Goal: Task Accomplishment & Management: Use online tool/utility

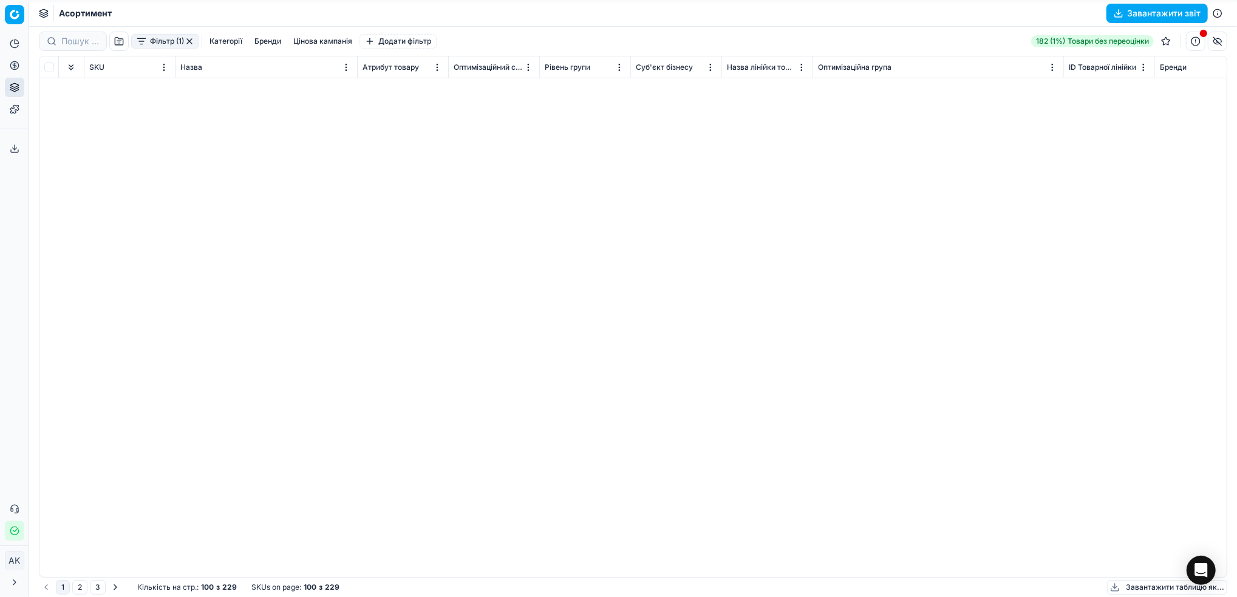
scroll to position [1698, 0]
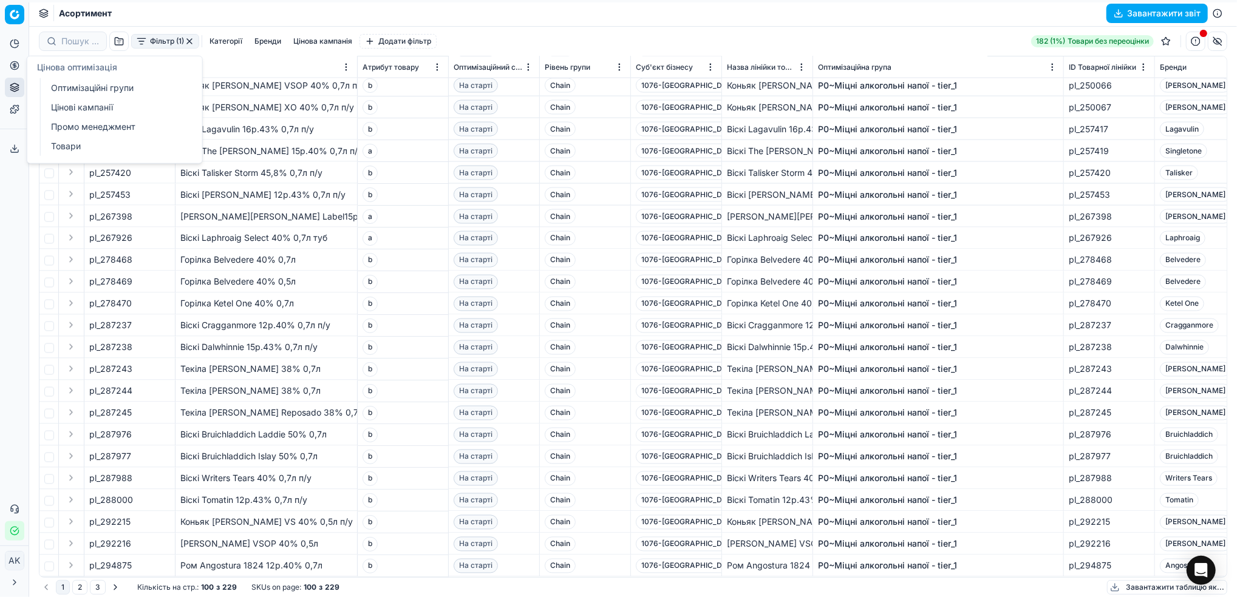
drag, startPoint x: 72, startPoint y: 89, endPoint x: 203, endPoint y: 123, distance: 135.0
click at [72, 89] on link "Оптимізаційні групи" at bounding box center [116, 88] width 141 height 17
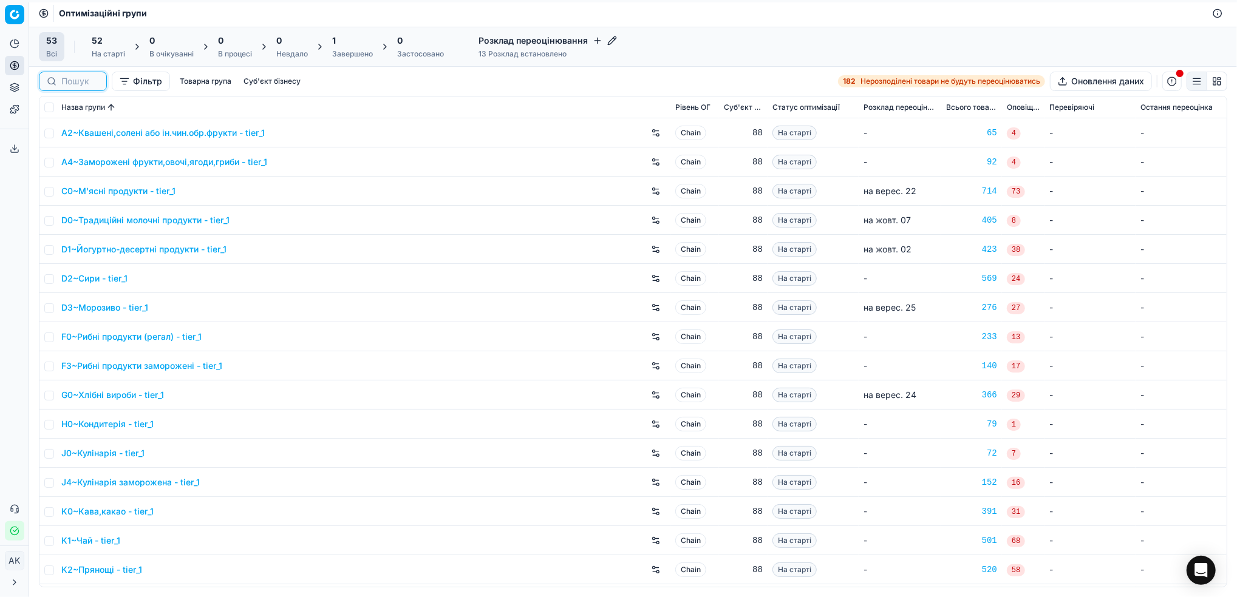
drag, startPoint x: 74, startPoint y: 86, endPoint x: 153, endPoint y: 86, distance: 78.9
click at [74, 86] on input at bounding box center [80, 81] width 38 height 12
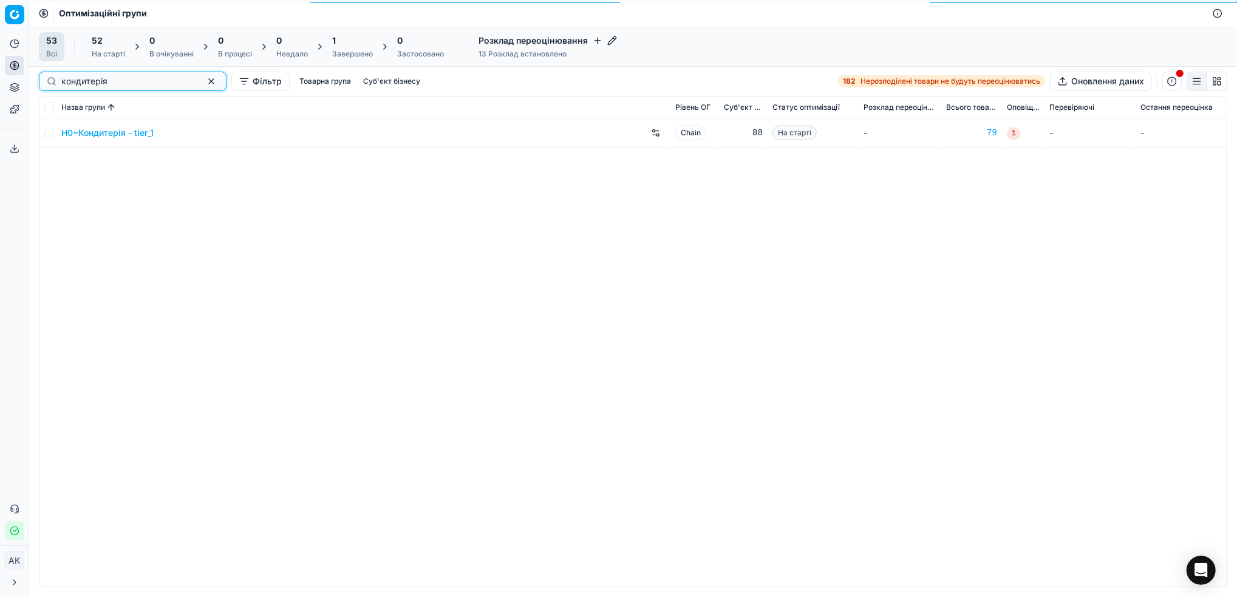
type input "кондитерія"
click at [47, 135] on input "checkbox" at bounding box center [49, 134] width 10 height 10
checkbox input "true"
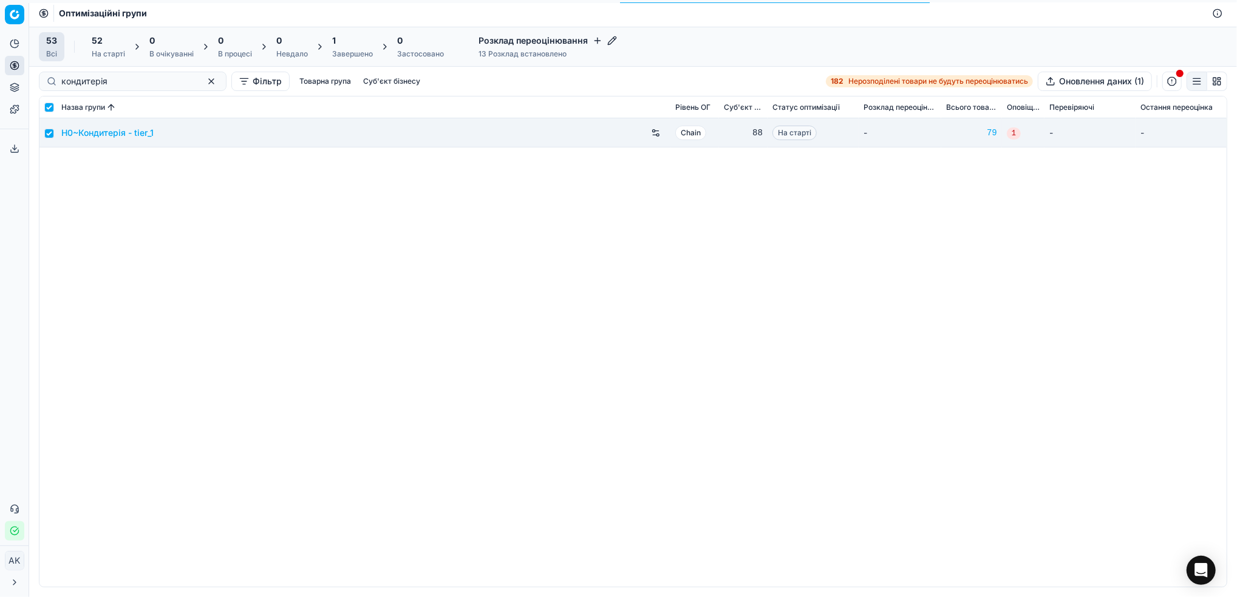
click at [124, 44] on div "52 На старті" at bounding box center [108, 46] width 48 height 29
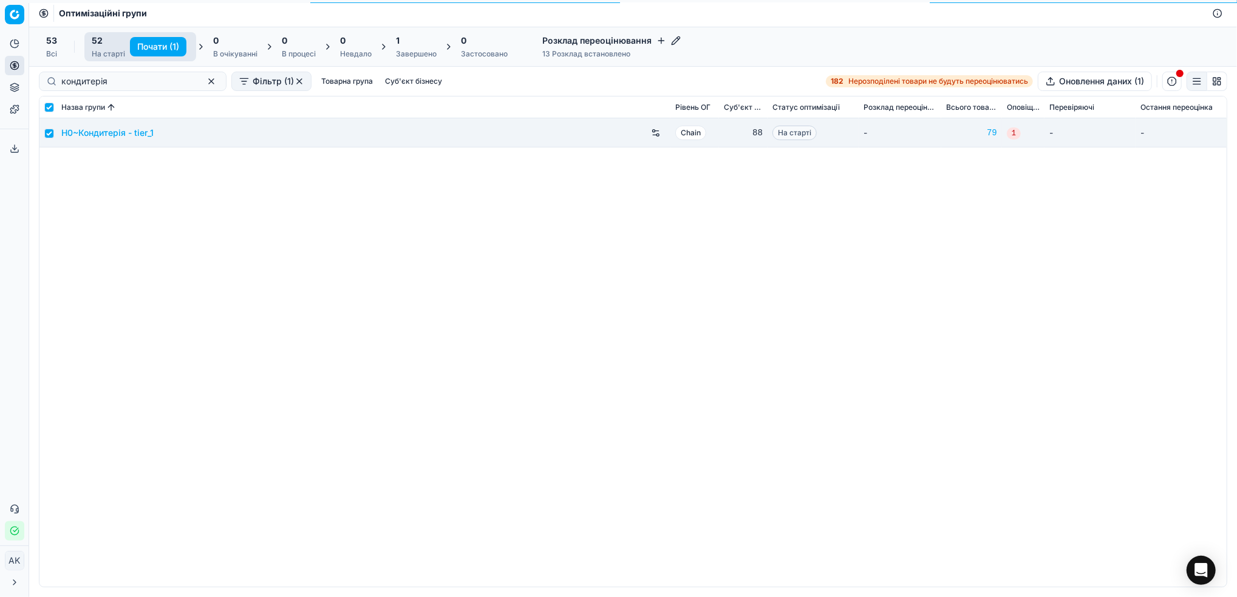
click at [146, 47] on button "Почати (1)" at bounding box center [158, 46] width 56 height 19
checkbox input "false"
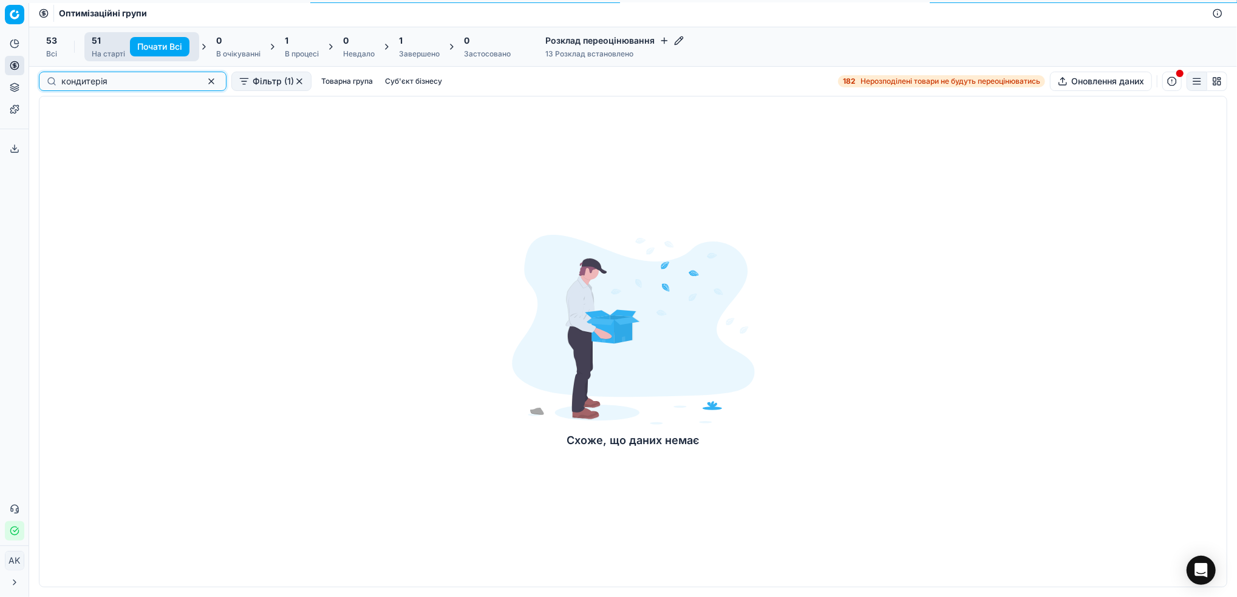
click at [204, 86] on button "button" at bounding box center [211, 81] width 15 height 15
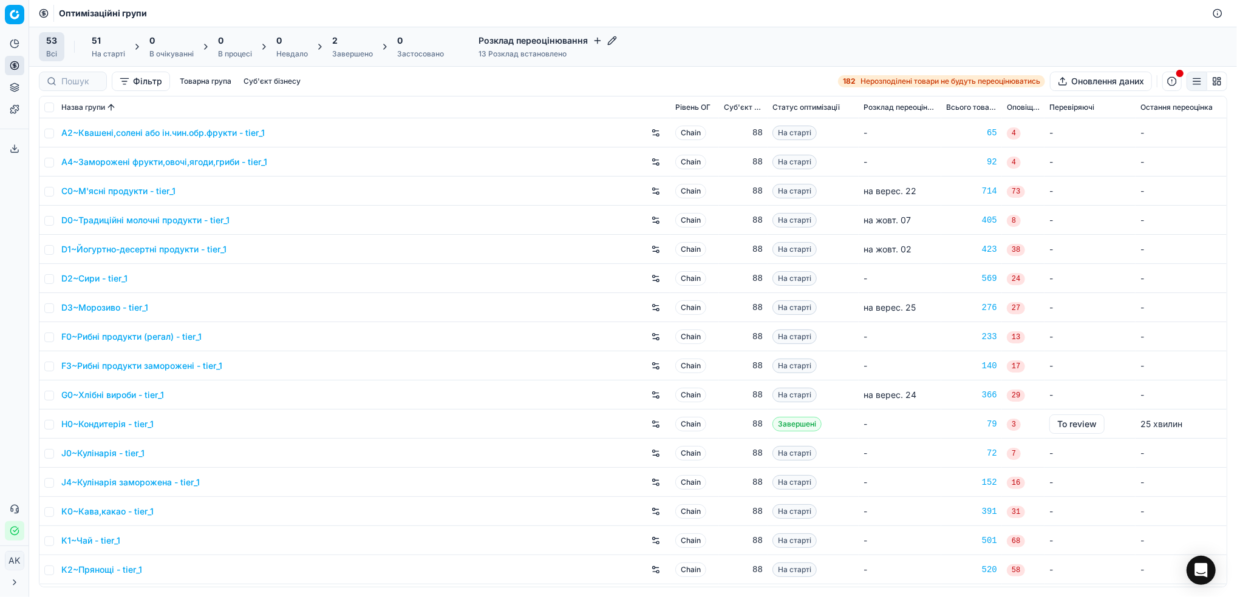
click at [337, 55] on div "Завершено" at bounding box center [352, 54] width 41 height 10
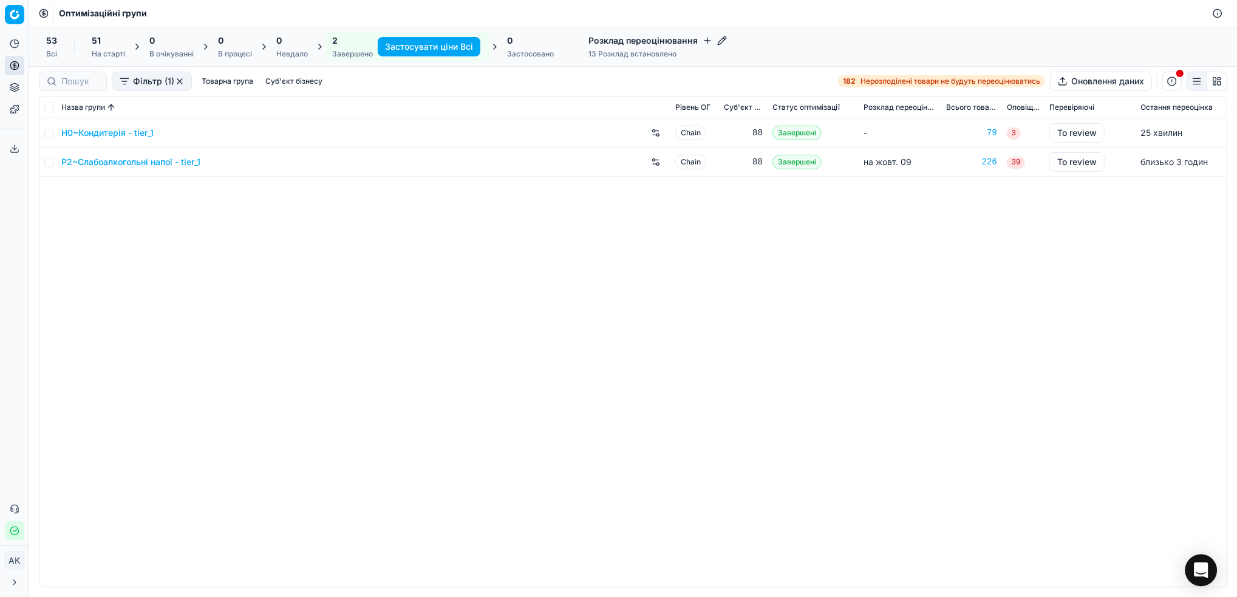
click at [1198, 572] on icon "Open Intercom Messenger" at bounding box center [1201, 571] width 14 height 16
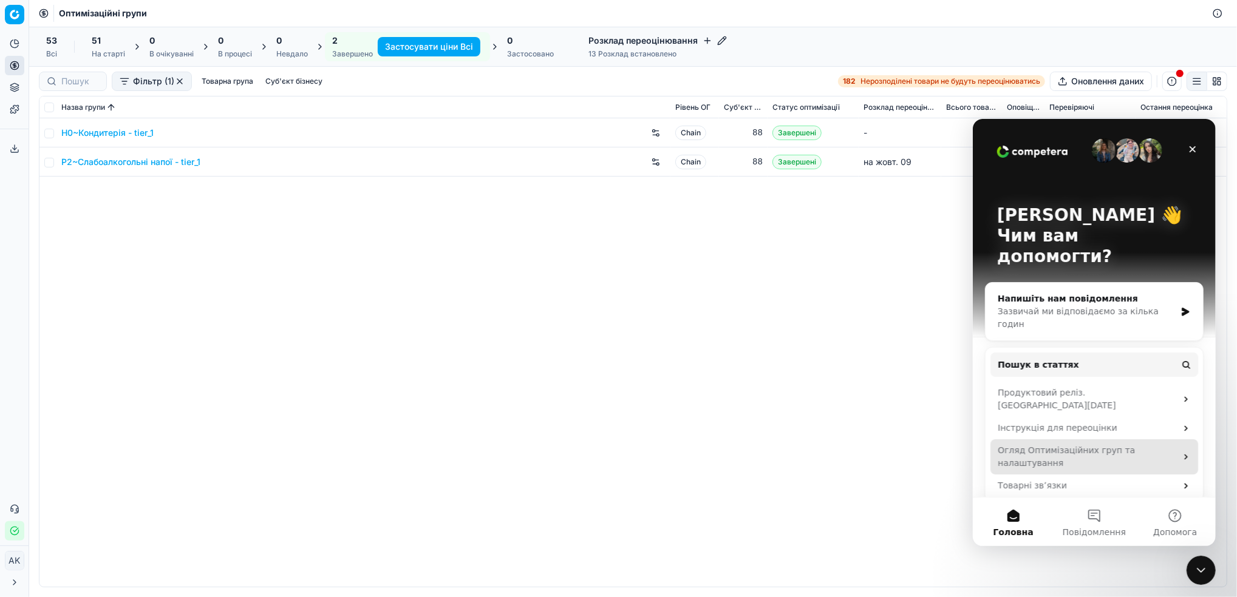
click at [1185, 452] on icon "Месенджер Intercom" at bounding box center [1185, 457] width 10 height 10
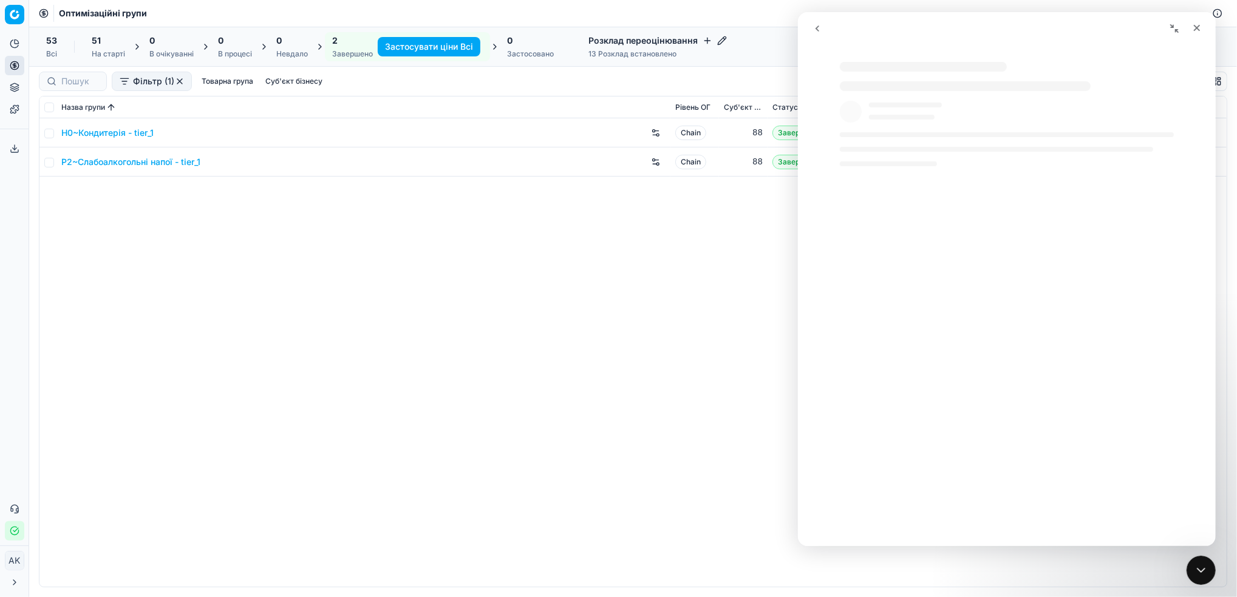
select select "uk"
click at [817, 29] on icon "go back" at bounding box center [817, 29] width 10 height 10
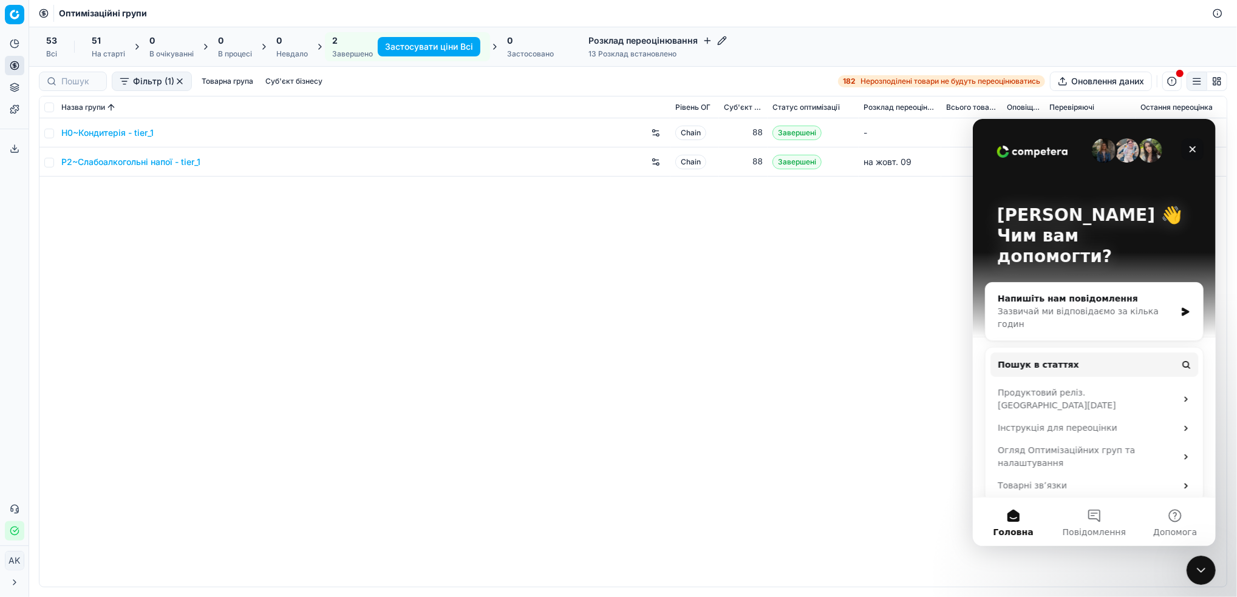
click at [1194, 149] on icon "Закрити" at bounding box center [1192, 149] width 10 height 10
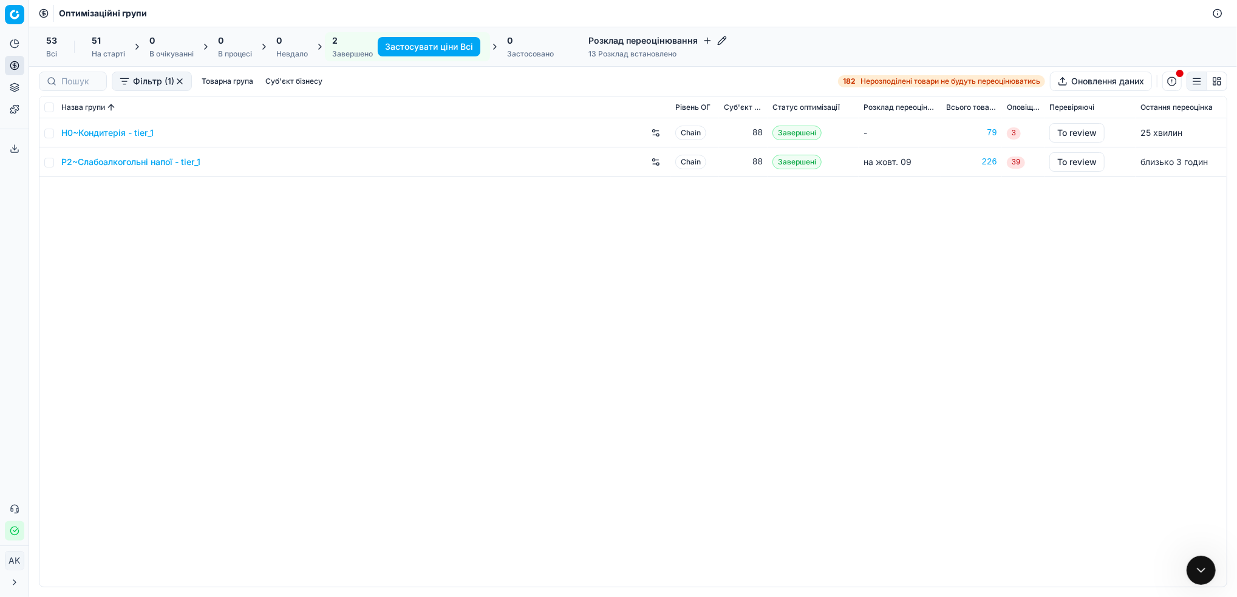
scroll to position [0, 0]
click at [110, 132] on link "H0~Кондитерія - tier_1" at bounding box center [107, 133] width 92 height 12
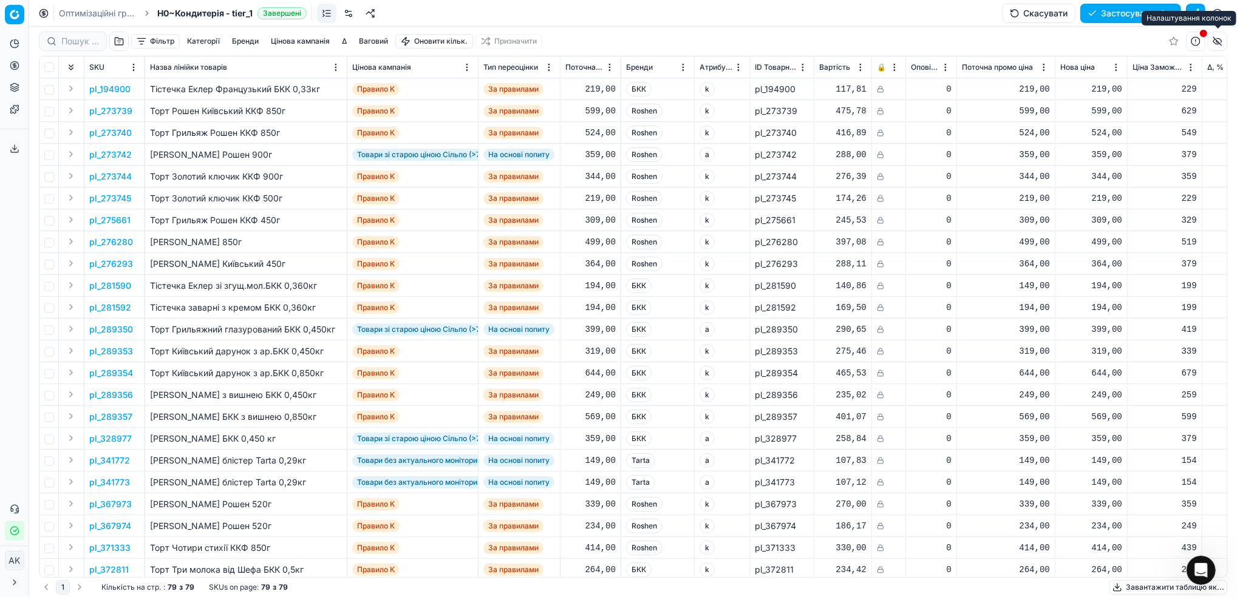
click at [1219, 42] on button "button" at bounding box center [1217, 41] width 19 height 19
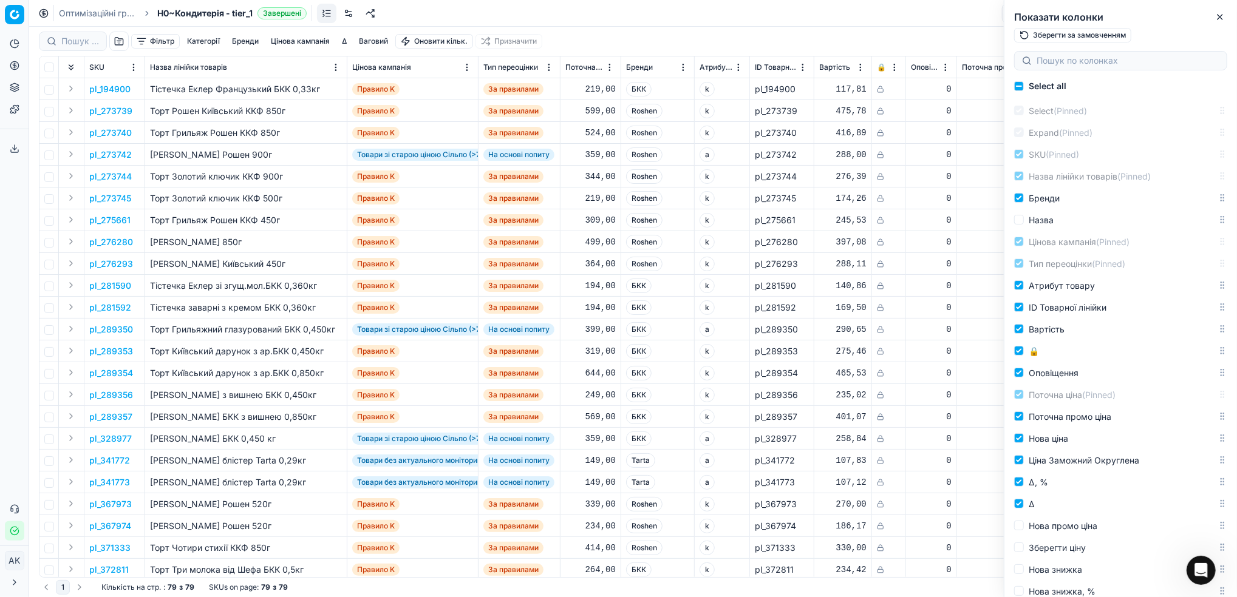
click at [1219, 24] on div "Показати колонки Зберегти за замовченням" at bounding box center [1120, 24] width 233 height 49
click at [1217, 17] on icon "button" at bounding box center [1220, 17] width 10 height 10
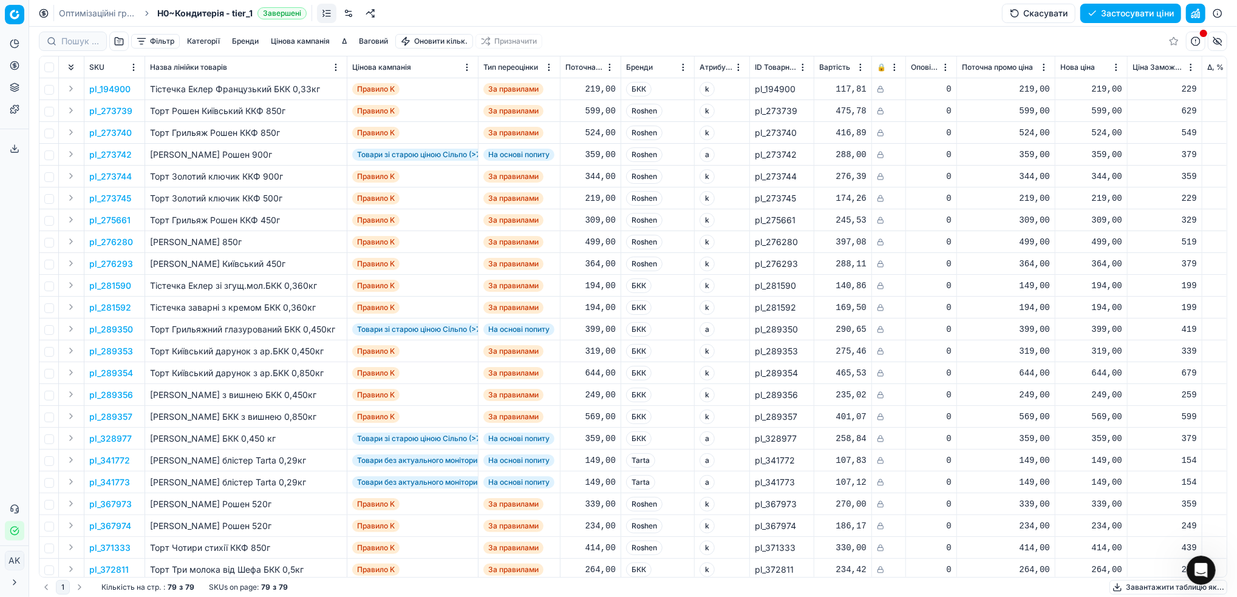
click at [82, 16] on link "Оптимізаційні групи" at bounding box center [98, 13] width 78 height 12
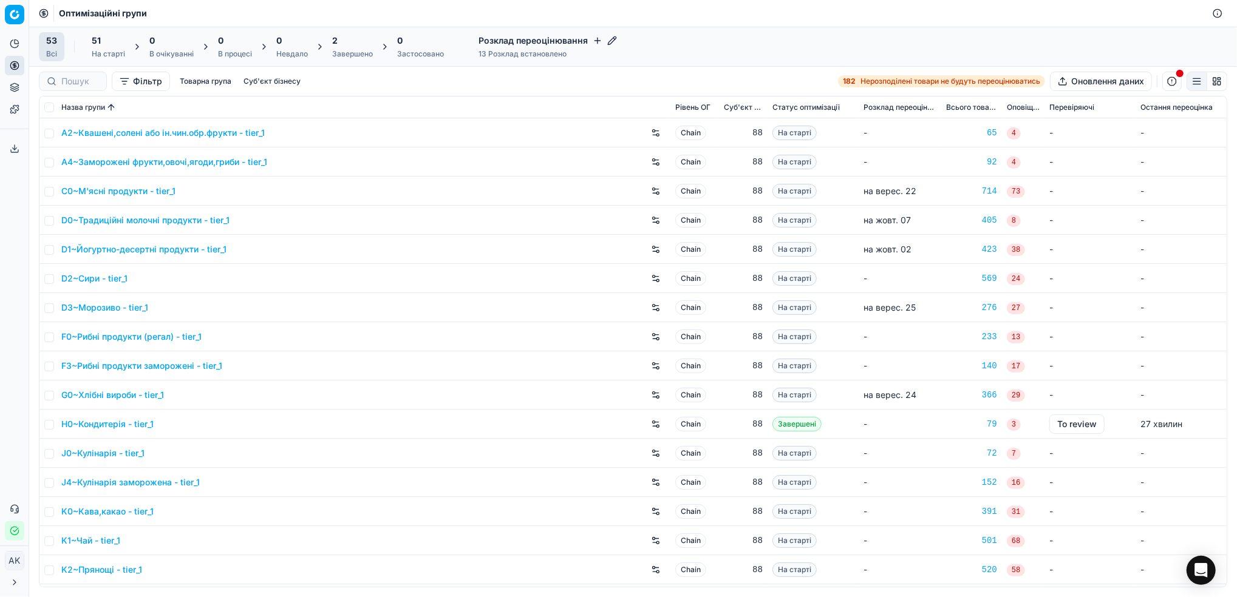
click at [353, 53] on div "Завершено" at bounding box center [352, 54] width 41 height 10
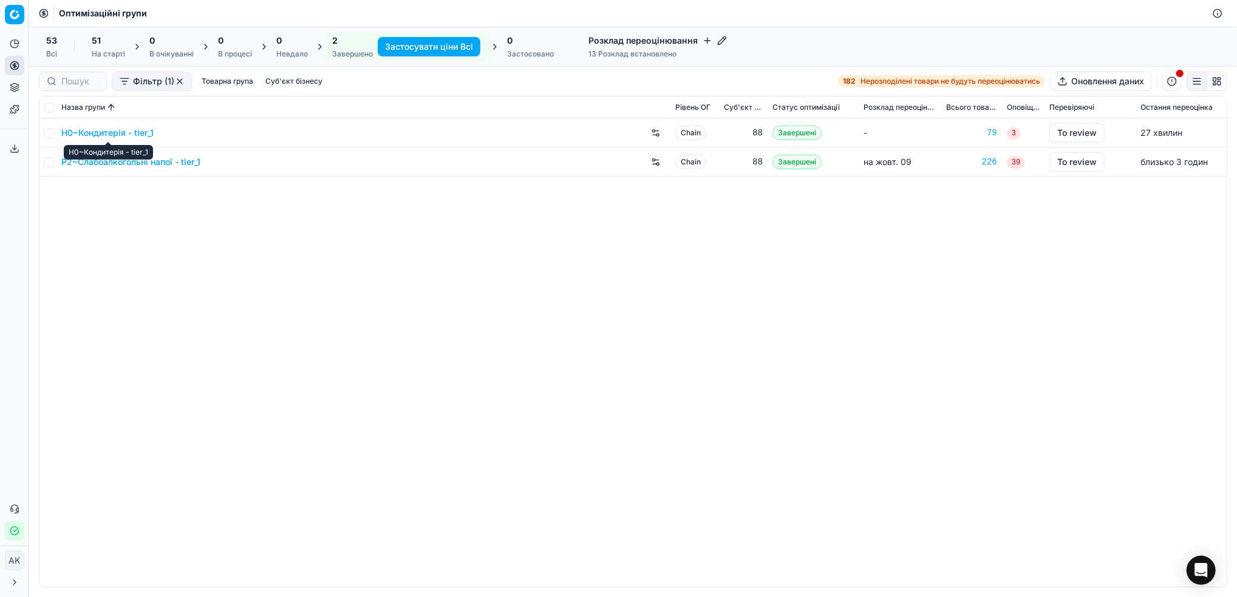
click at [109, 133] on link "H0~Кондитерія - tier_1" at bounding box center [107, 133] width 92 height 12
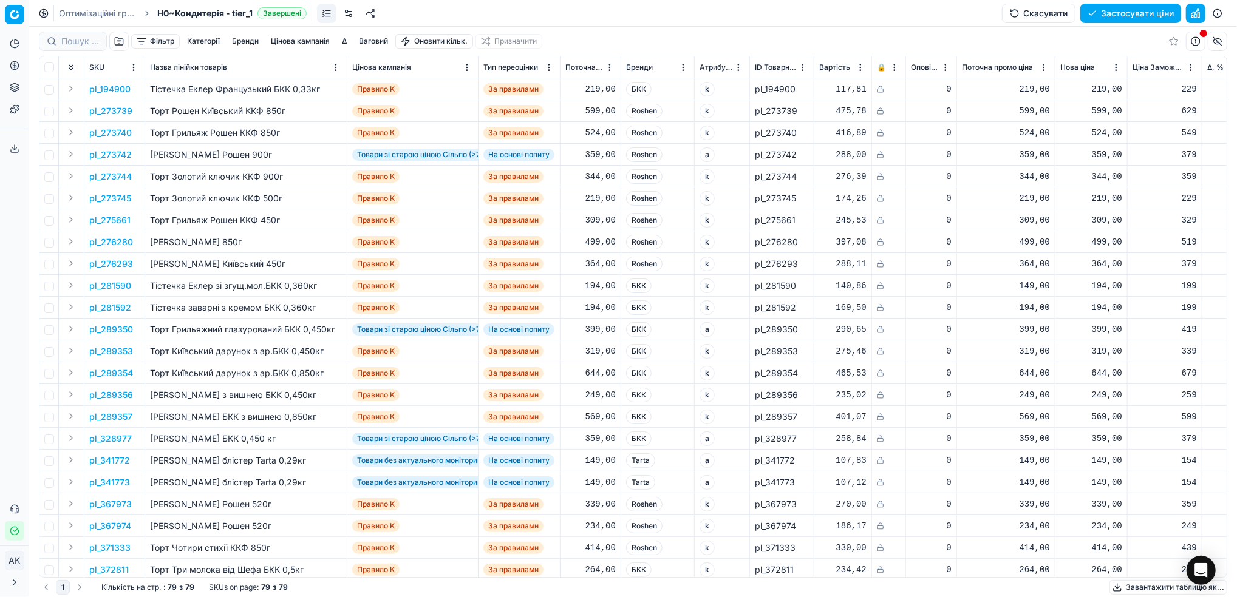
click at [157, 39] on button "Фільтр" at bounding box center [155, 41] width 49 height 15
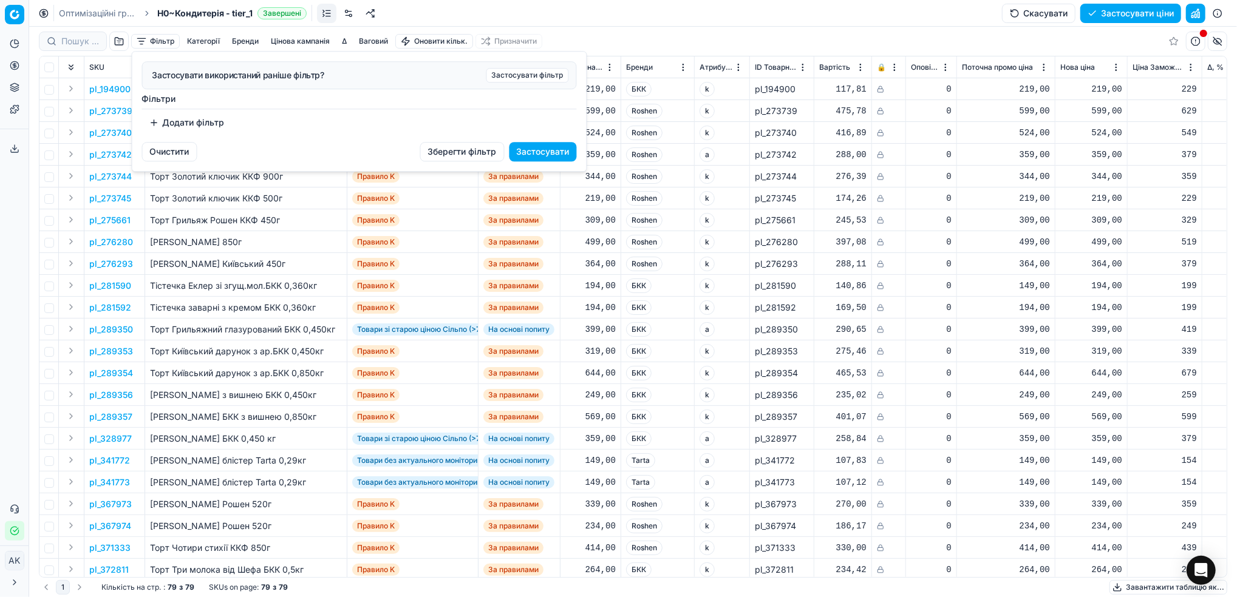
click at [185, 124] on button "Додати фільтр" at bounding box center [187, 122] width 90 height 19
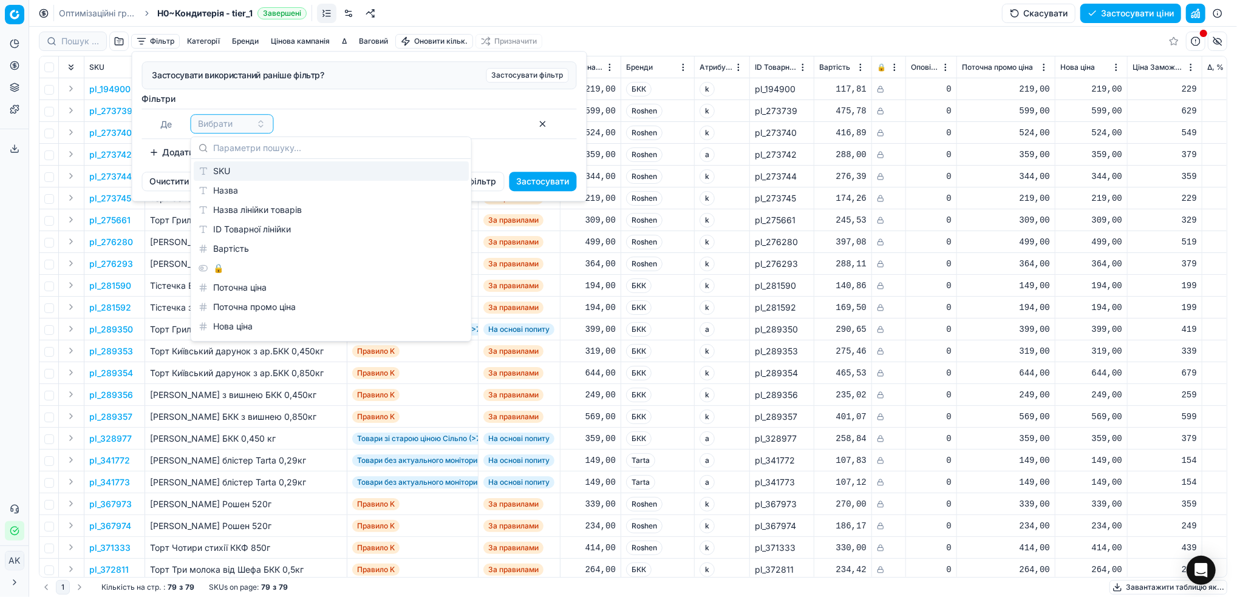
click at [226, 168] on div "SKU" at bounding box center [331, 170] width 275 height 19
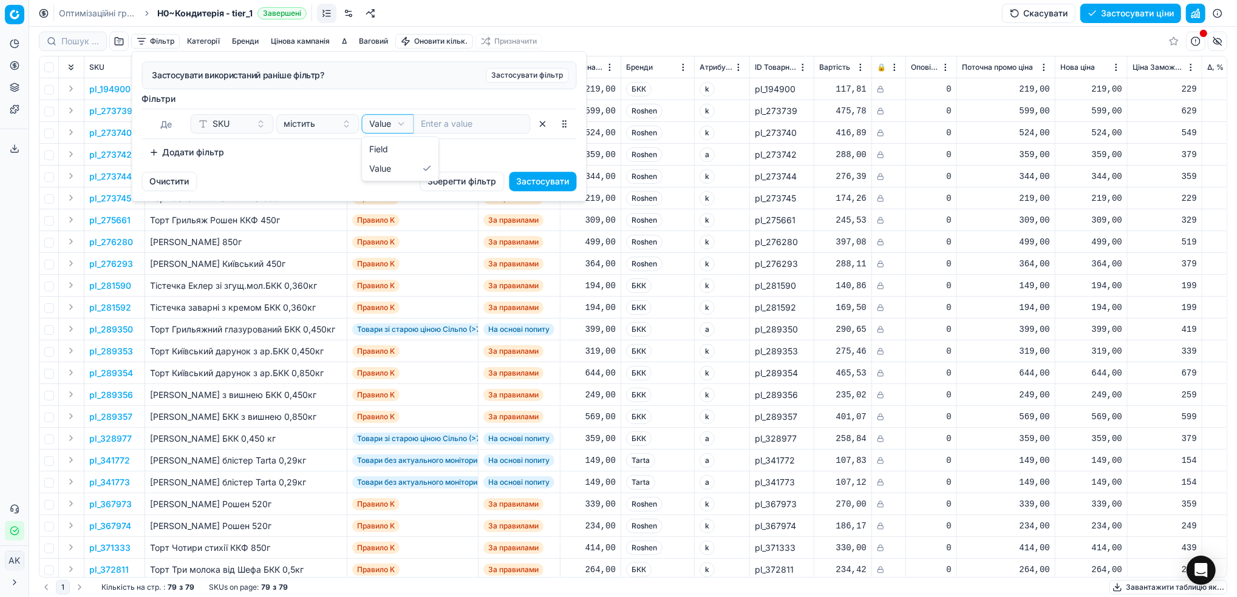
click at [401, 127] on html "Pricing platform Аналітика Цінова оптимізація Асортимент продукції Шаблони Серв…" at bounding box center [618, 298] width 1237 height 597
click at [298, 158] on html "Pricing platform Аналітика Цінова оптимізація Асортимент продукції Шаблони Серв…" at bounding box center [618, 298] width 1237 height 597
click at [169, 184] on button "Очистити" at bounding box center [169, 181] width 55 height 19
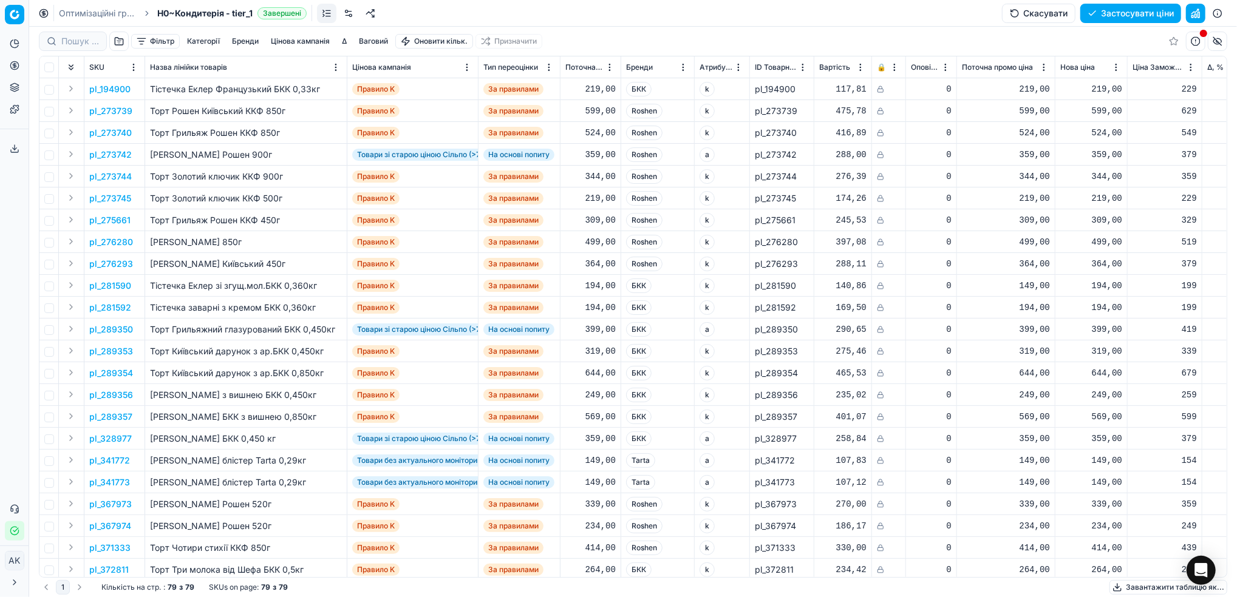
click at [1195, 12] on button "button" at bounding box center [1195, 13] width 19 height 19
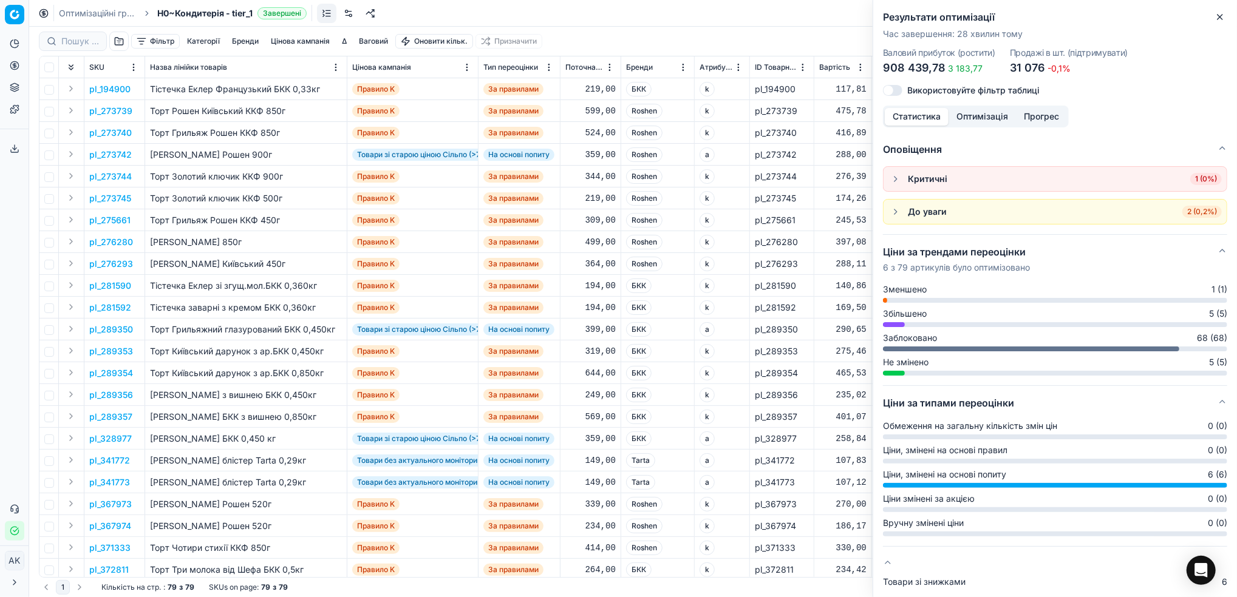
click at [1219, 17] on icon "button" at bounding box center [1220, 17] width 10 height 10
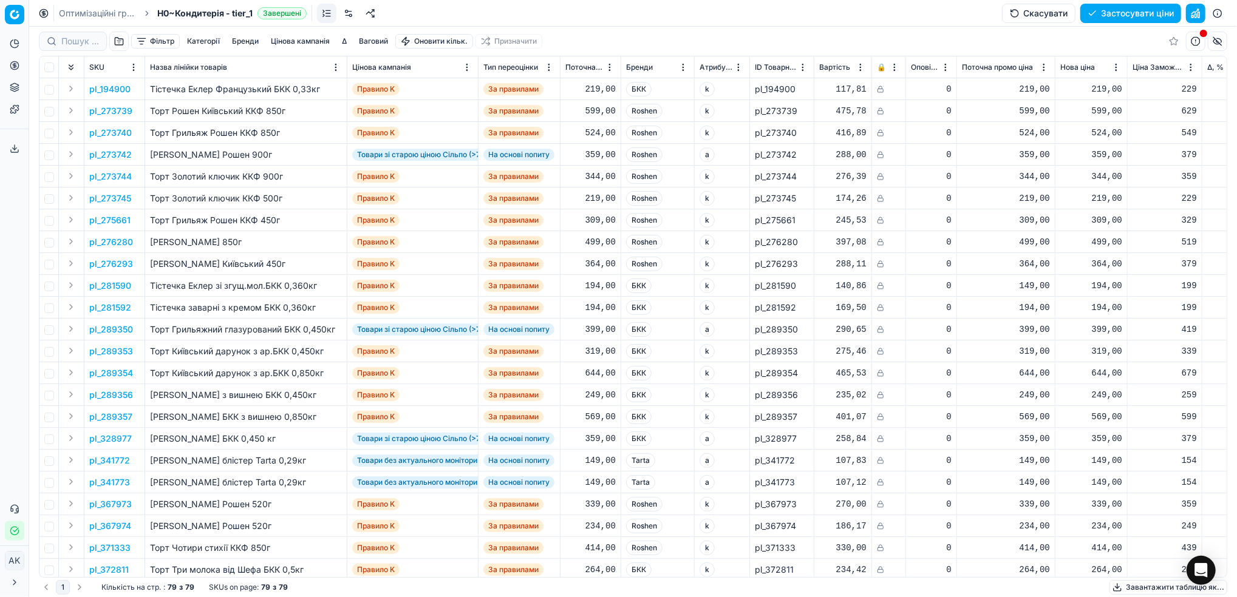
click at [290, 41] on button "Цінова кампанія" at bounding box center [300, 41] width 69 height 15
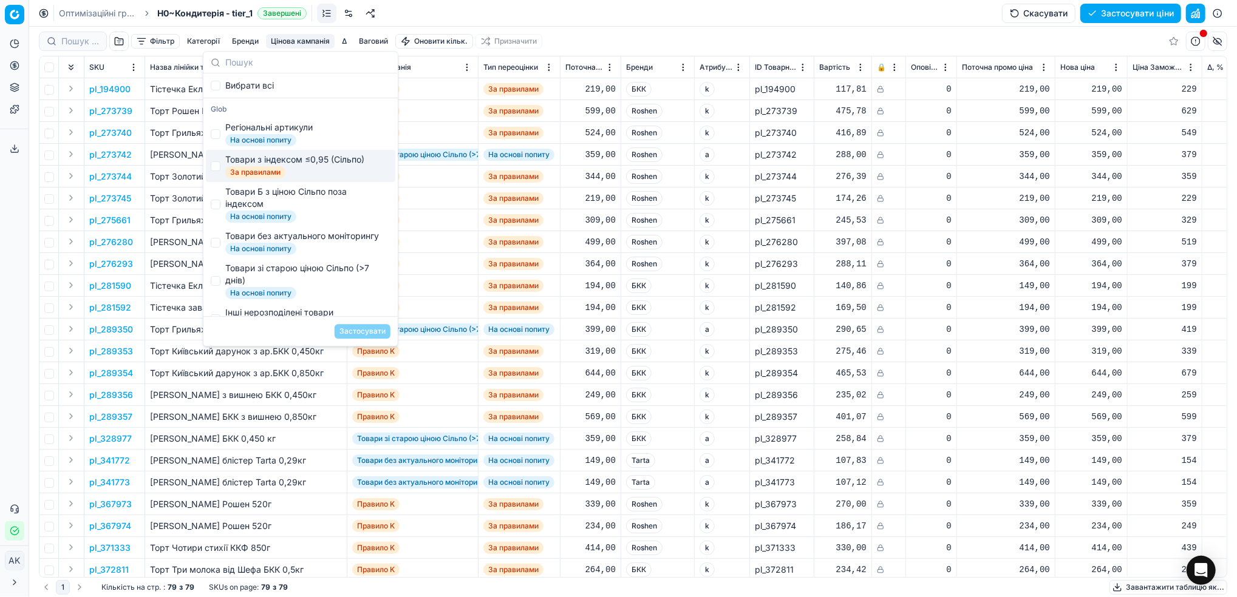
click at [225, 171] on span "Товари з індексом ≤0,95 (Сільпо) За правилами" at bounding box center [294, 166] width 139 height 25
checkbox input "true"
click at [351, 336] on button "Застосувати" at bounding box center [363, 331] width 56 height 15
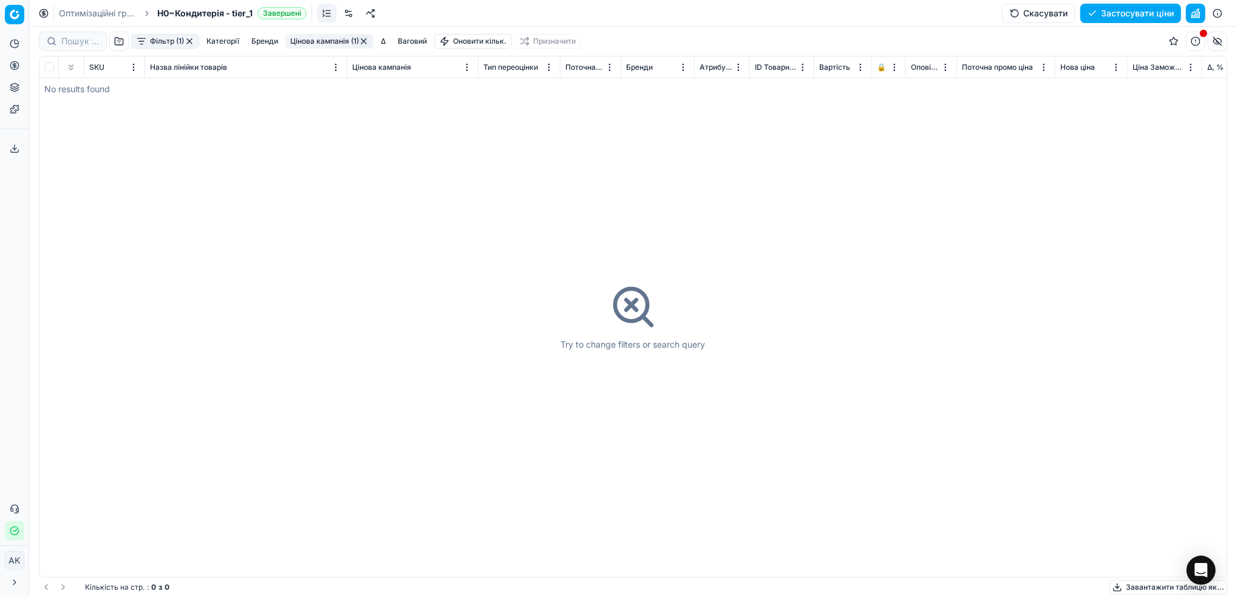
click at [305, 42] on button "Цінова кампанія (1)" at bounding box center [329, 41] width 88 height 15
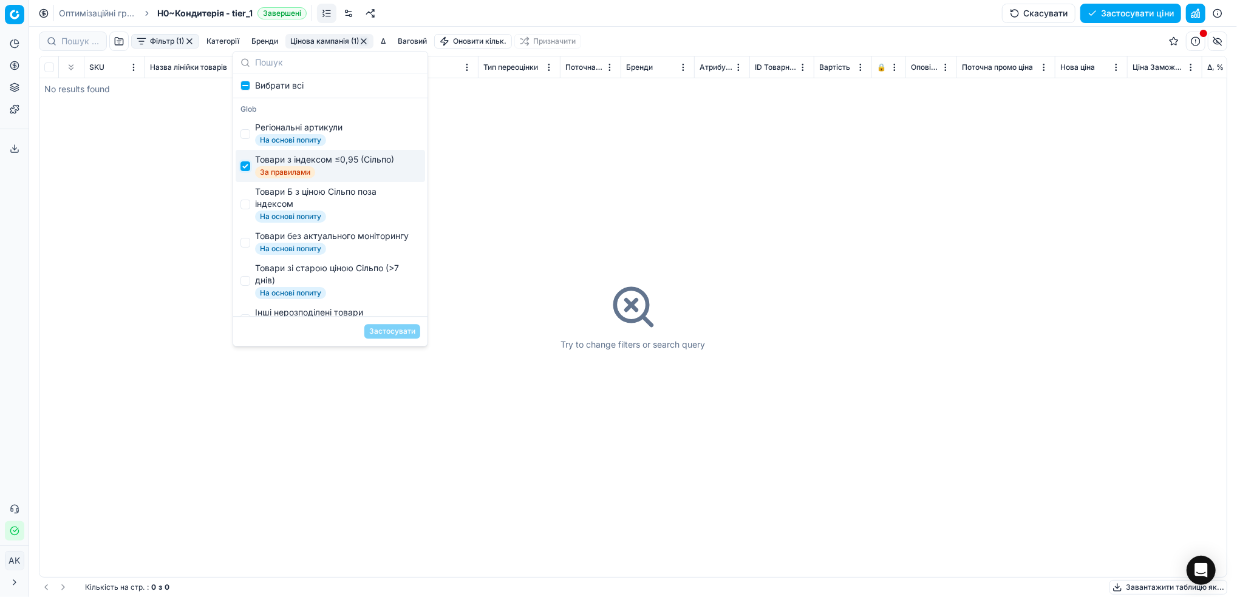
click at [243, 166] on input "Suggestions" at bounding box center [245, 166] width 10 height 10
checkbox input "false"
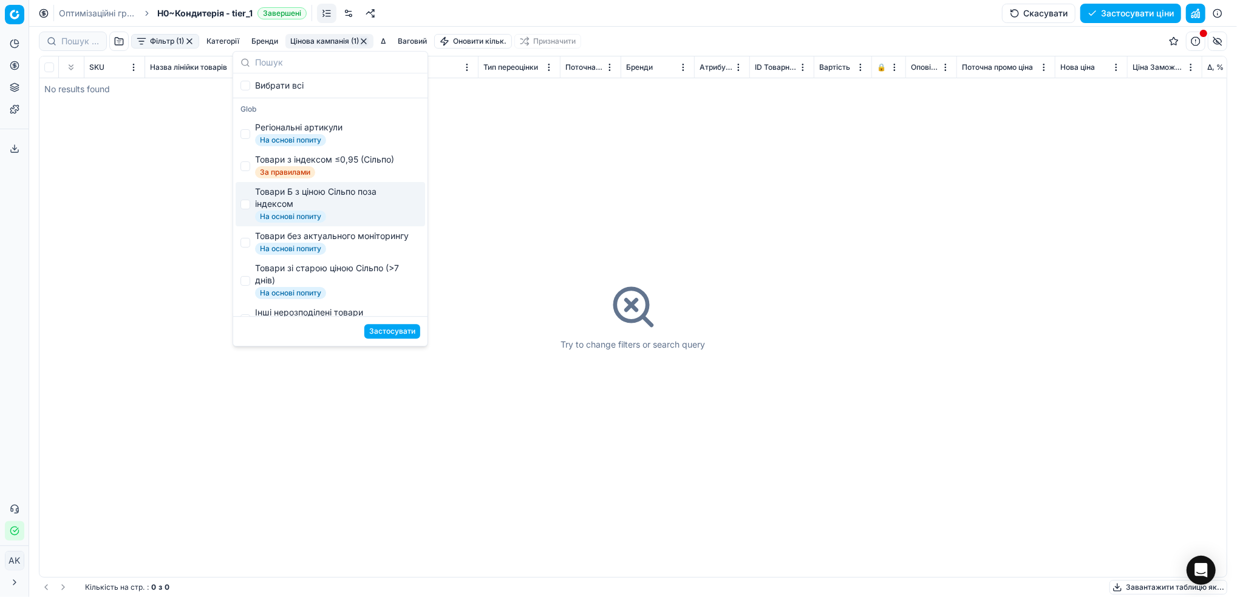
click at [254, 207] on div "Товари Б з ціною Сільпо поза індексом На основі попиту" at bounding box center [330, 204] width 189 height 44
checkbox input "true"
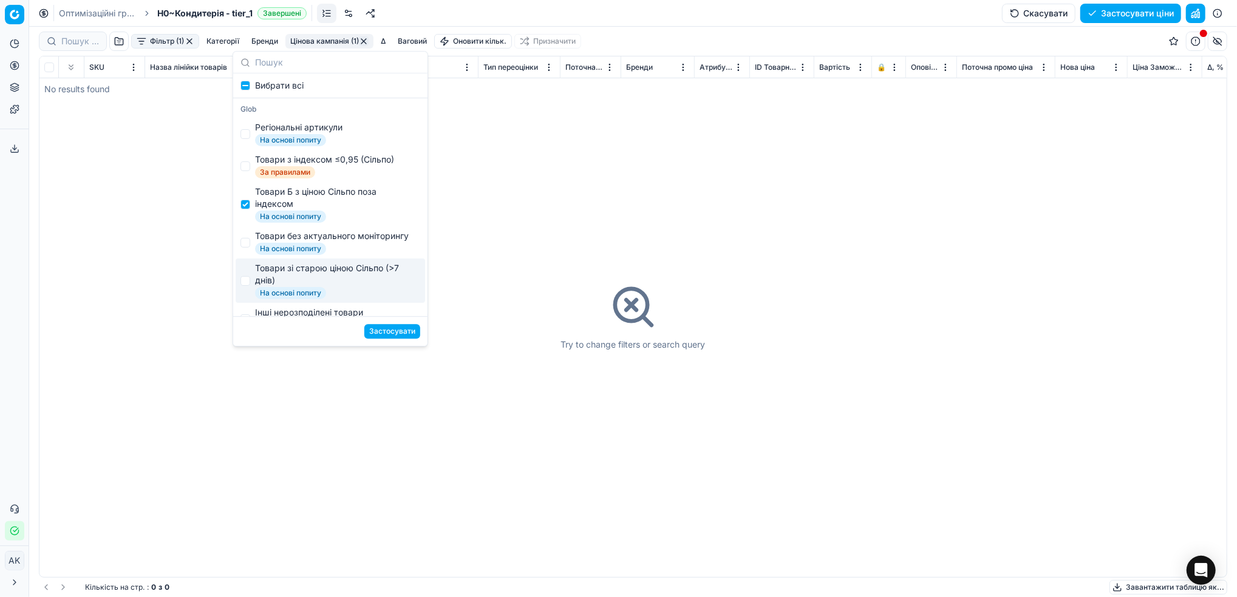
click at [399, 330] on button "Застосувати" at bounding box center [392, 331] width 56 height 15
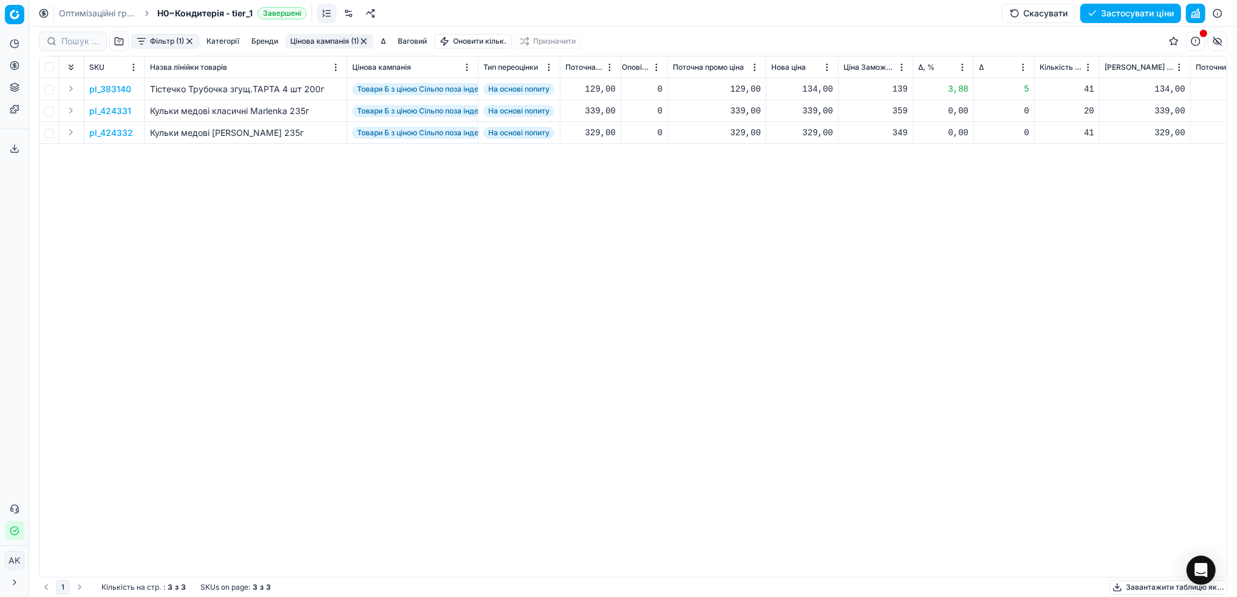
scroll to position [0, 319]
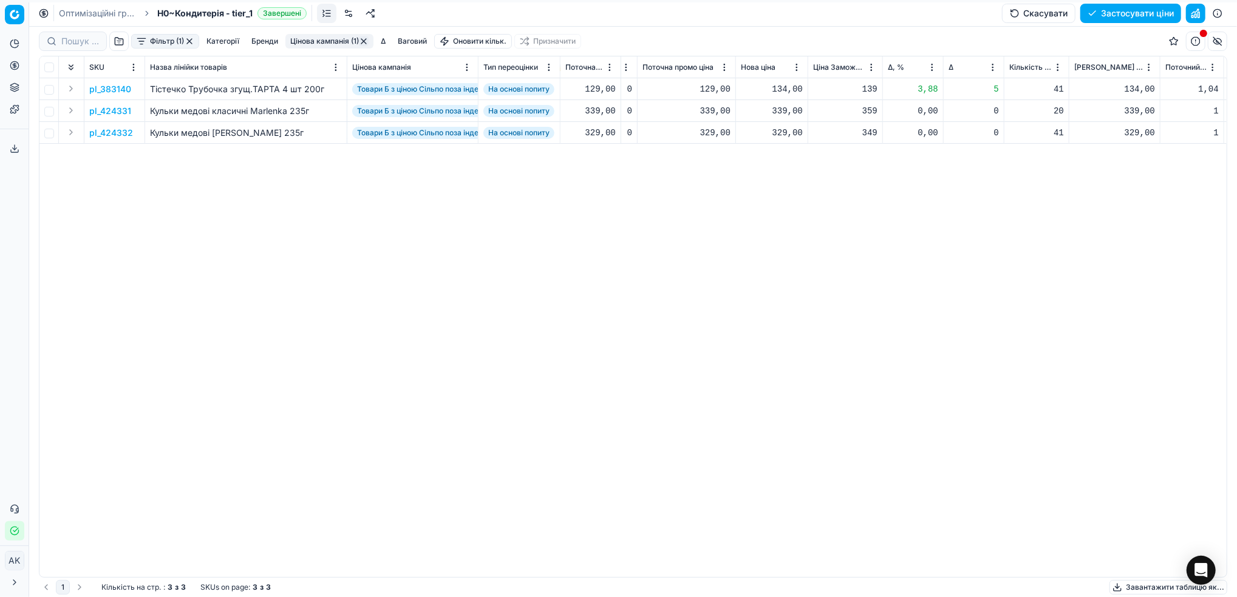
click at [115, 87] on p "pl_383140" at bounding box center [110, 89] width 42 height 12
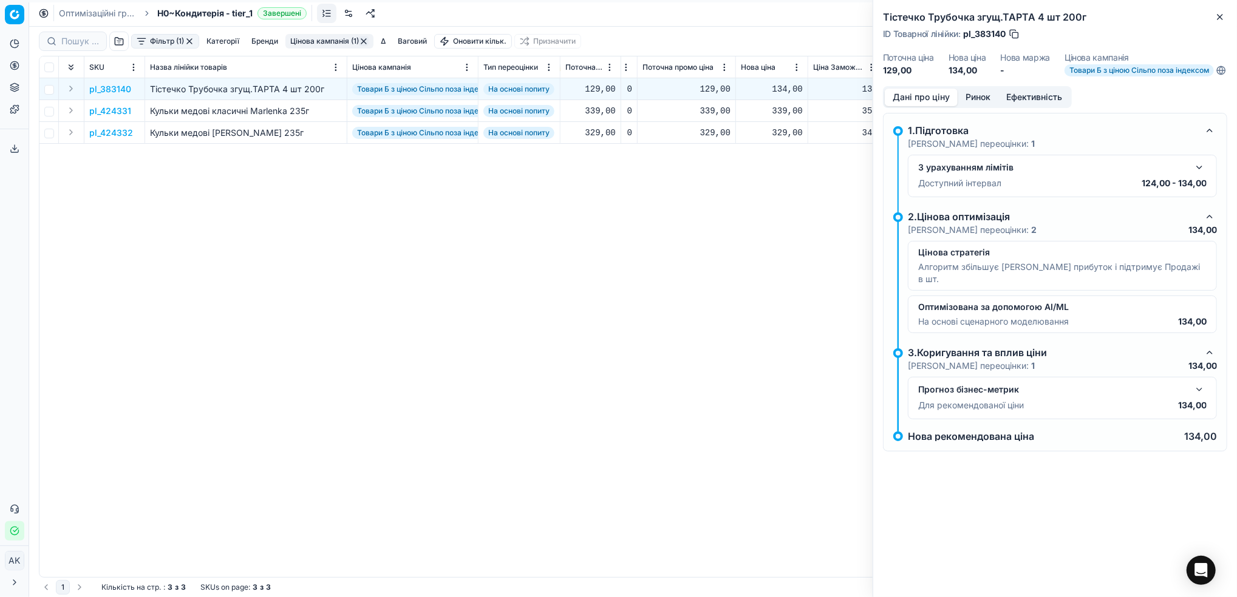
click at [1203, 174] on button "button" at bounding box center [1199, 167] width 15 height 15
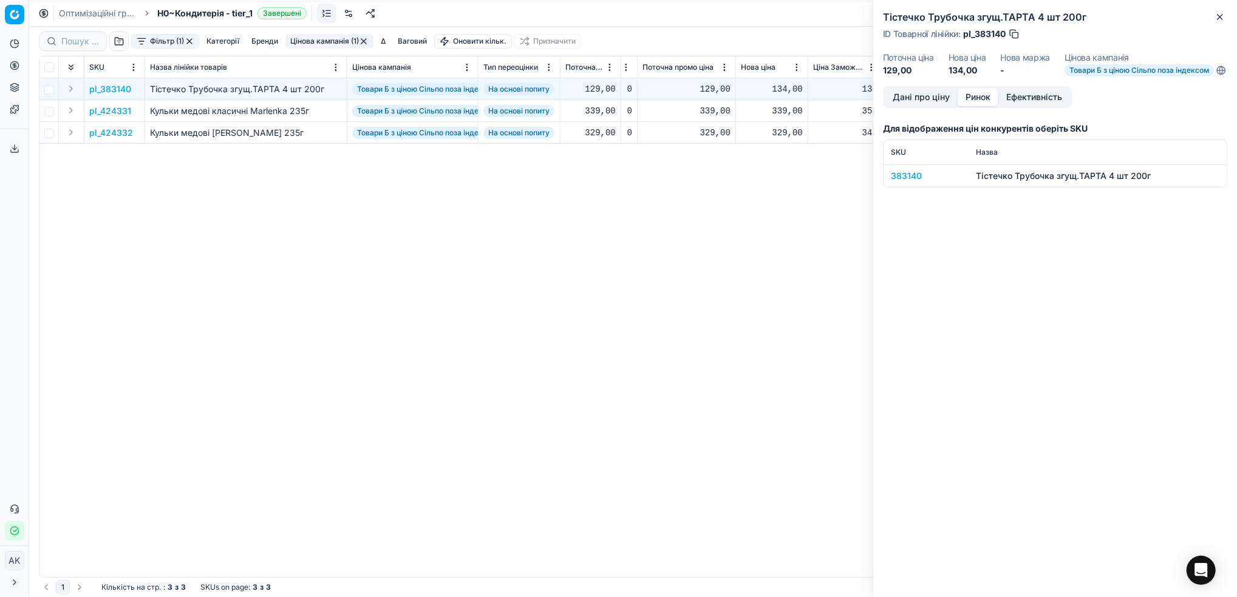
click at [974, 106] on button "Ринок" at bounding box center [977, 98] width 41 height 18
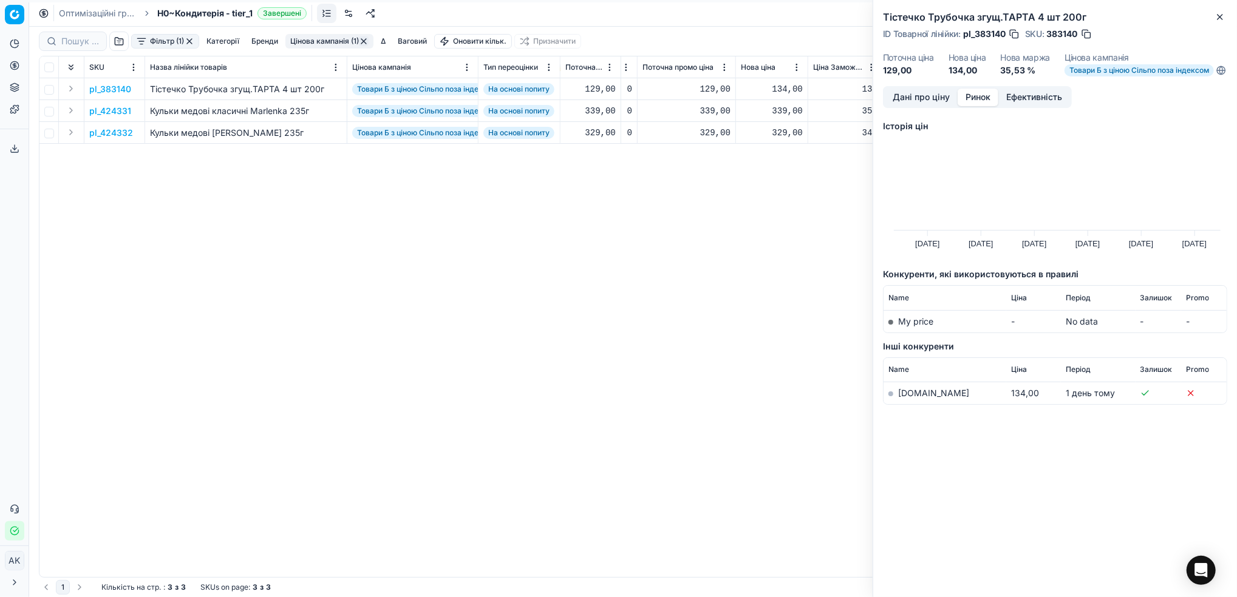
click at [917, 398] on link "[DOMAIN_NAME]" at bounding box center [933, 393] width 71 height 10
click at [1226, 16] on button "Close" at bounding box center [1219, 17] width 15 height 15
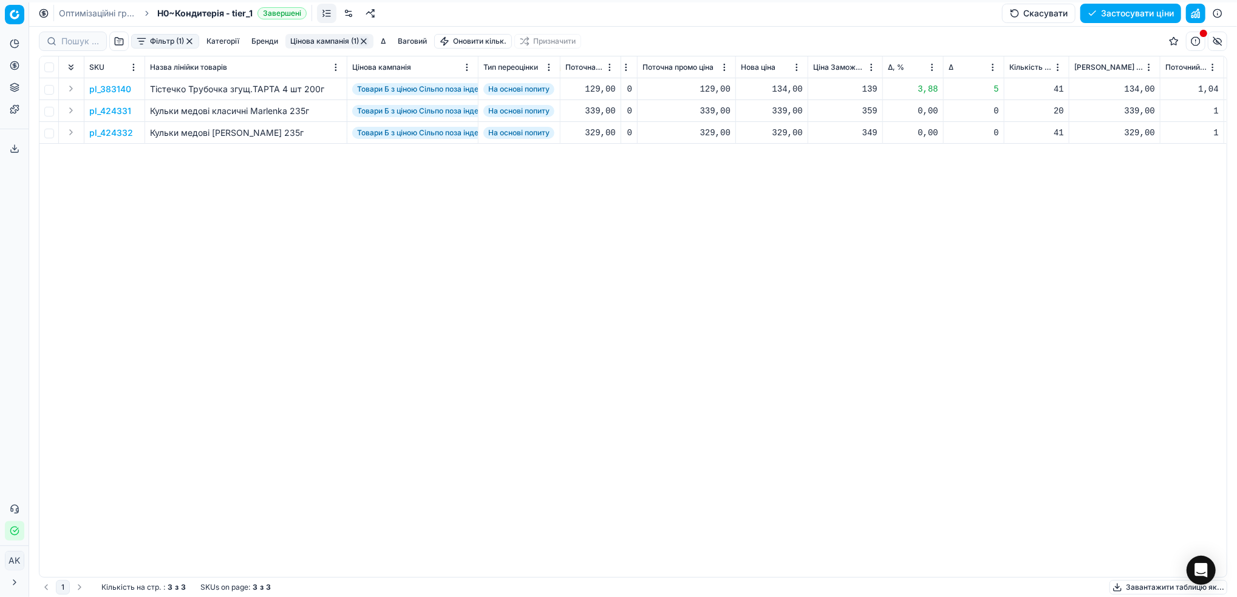
click at [114, 110] on p "pl_424331" at bounding box center [110, 111] width 42 height 12
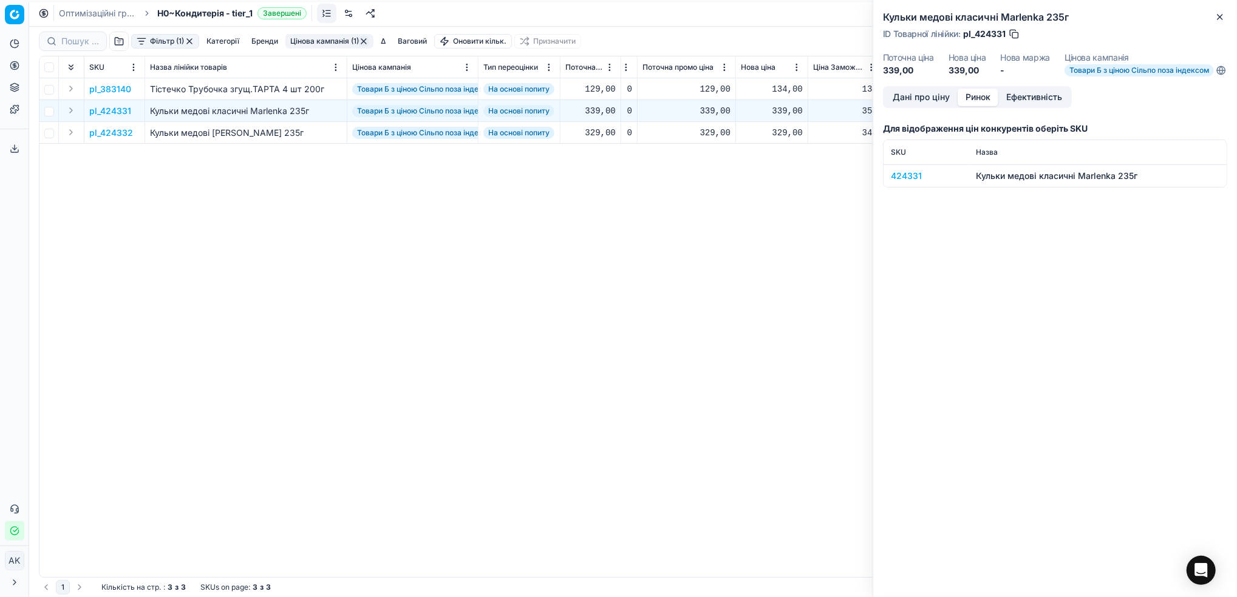
click at [975, 106] on button "Ринок" at bounding box center [977, 98] width 41 height 18
click at [906, 182] on div "424331" at bounding box center [926, 176] width 70 height 12
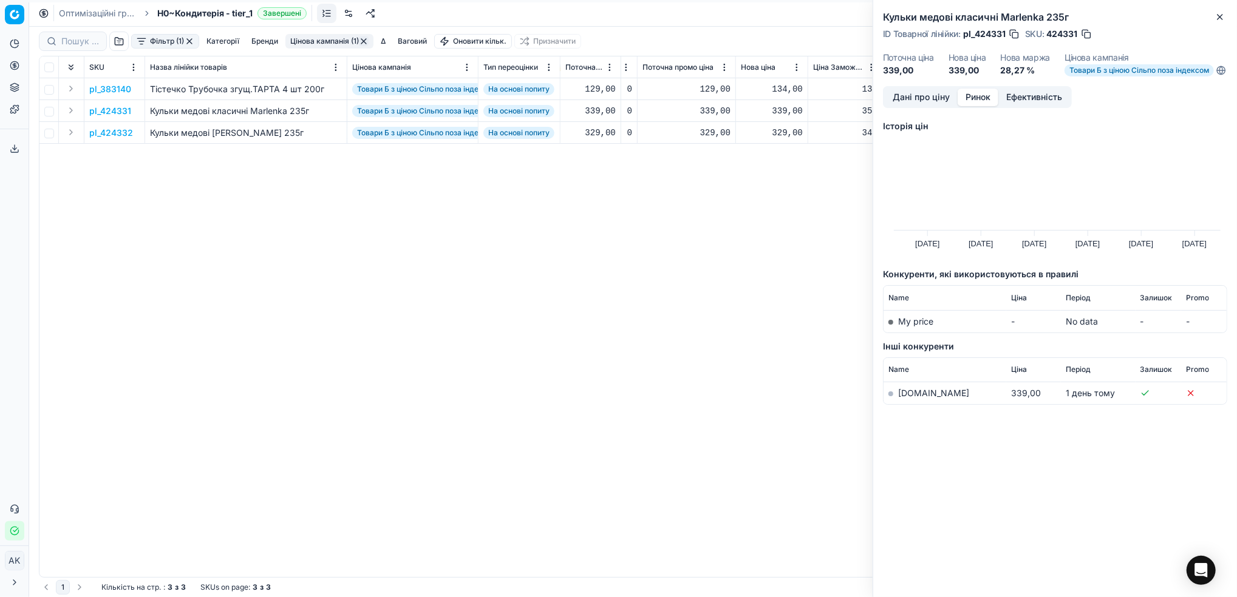
click at [909, 405] on td "[DOMAIN_NAME]" at bounding box center [944, 393] width 123 height 22
click at [915, 398] on link "[DOMAIN_NAME]" at bounding box center [933, 393] width 71 height 10
click at [1217, 21] on icon "button" at bounding box center [1220, 17] width 10 height 10
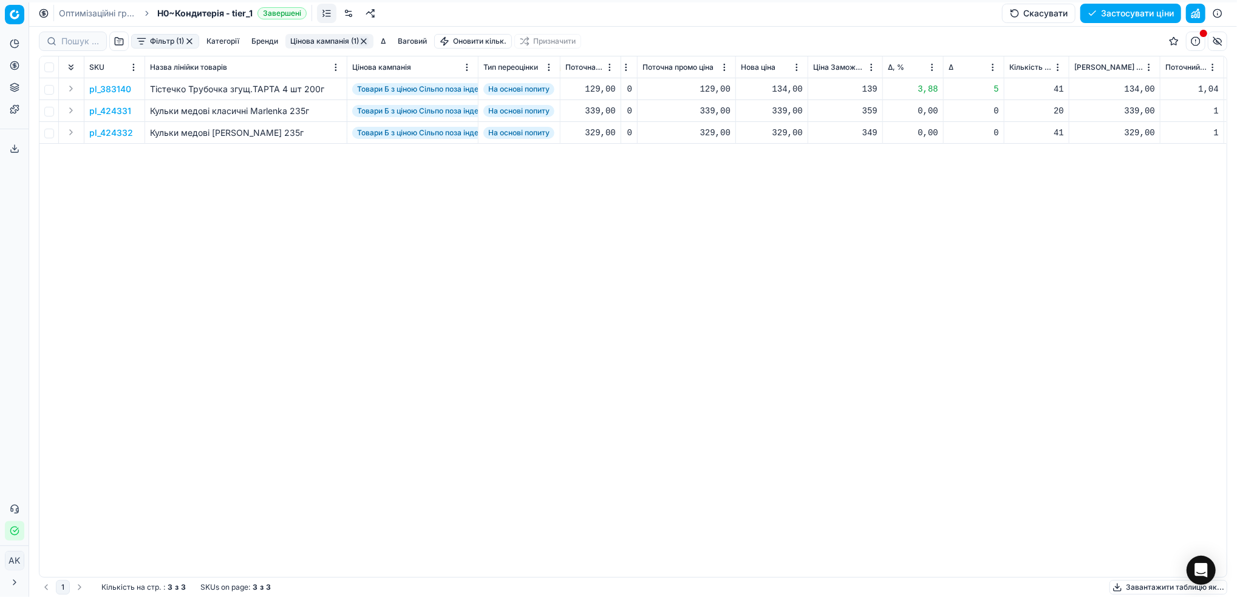
click at [331, 41] on button "Цінова кампанія (1)" at bounding box center [329, 41] width 88 height 15
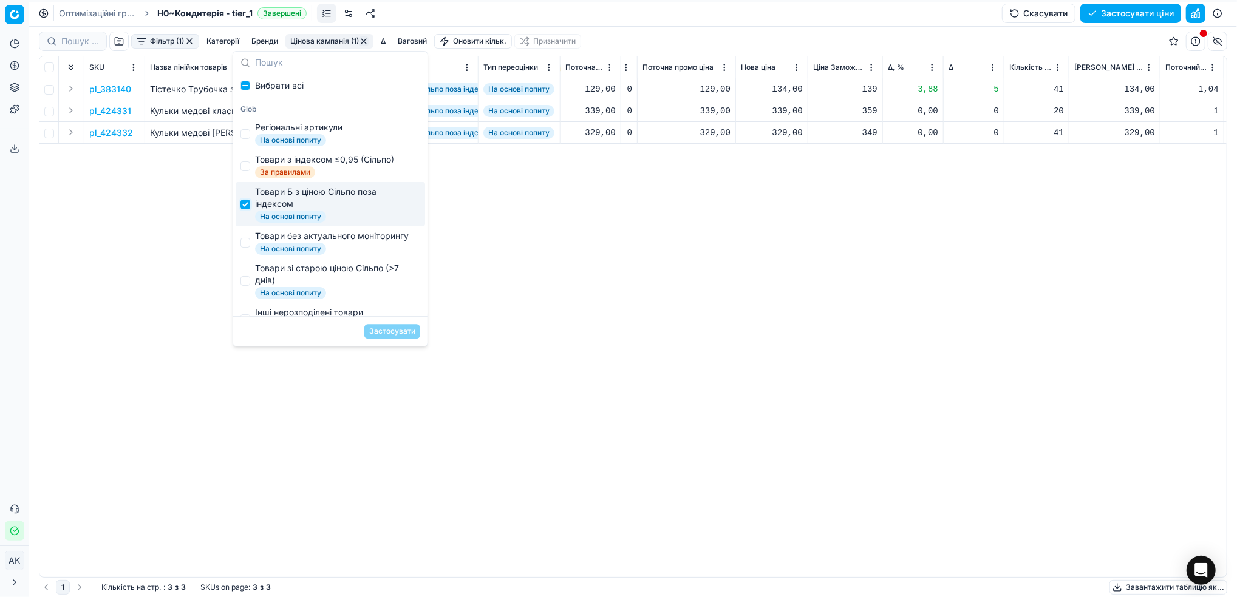
click at [247, 206] on input "Suggestions" at bounding box center [245, 205] width 10 height 10
checkbox input "false"
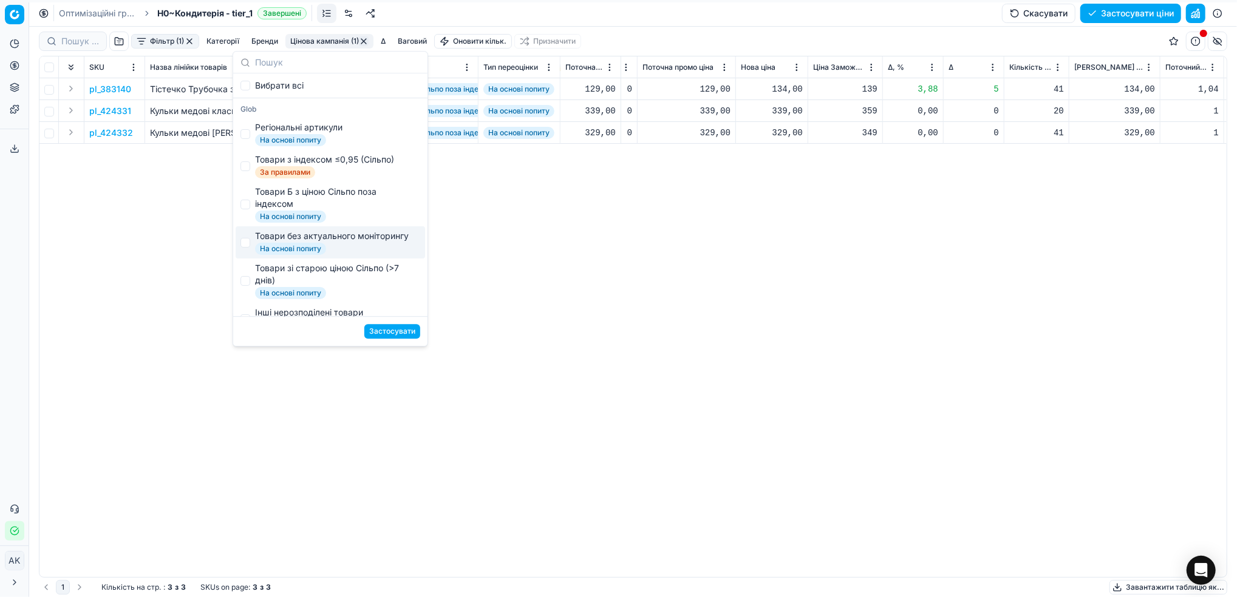
click at [250, 243] on div "Товари без актуального моніторингу На основі попиту" at bounding box center [330, 242] width 189 height 32
checkbox input "true"
click at [395, 327] on button "Застосувати" at bounding box center [392, 331] width 56 height 15
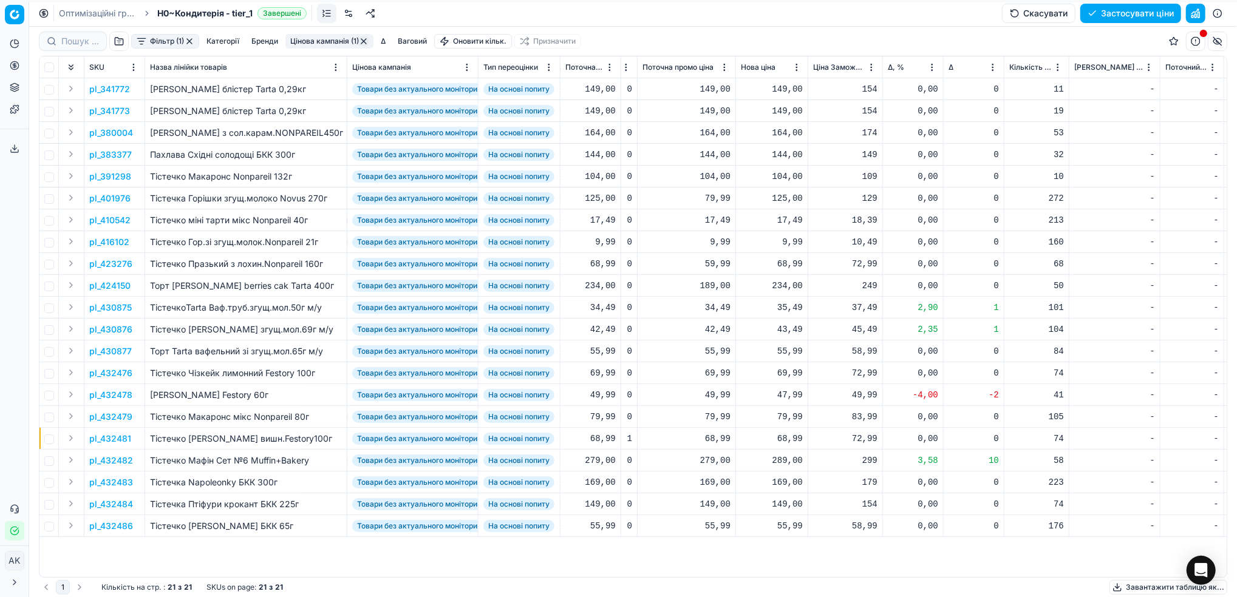
click at [929, 67] on html "Pricing platform Аналітика Цінова оптимізація Асортимент продукції Шаблони Серв…" at bounding box center [618, 298] width 1237 height 597
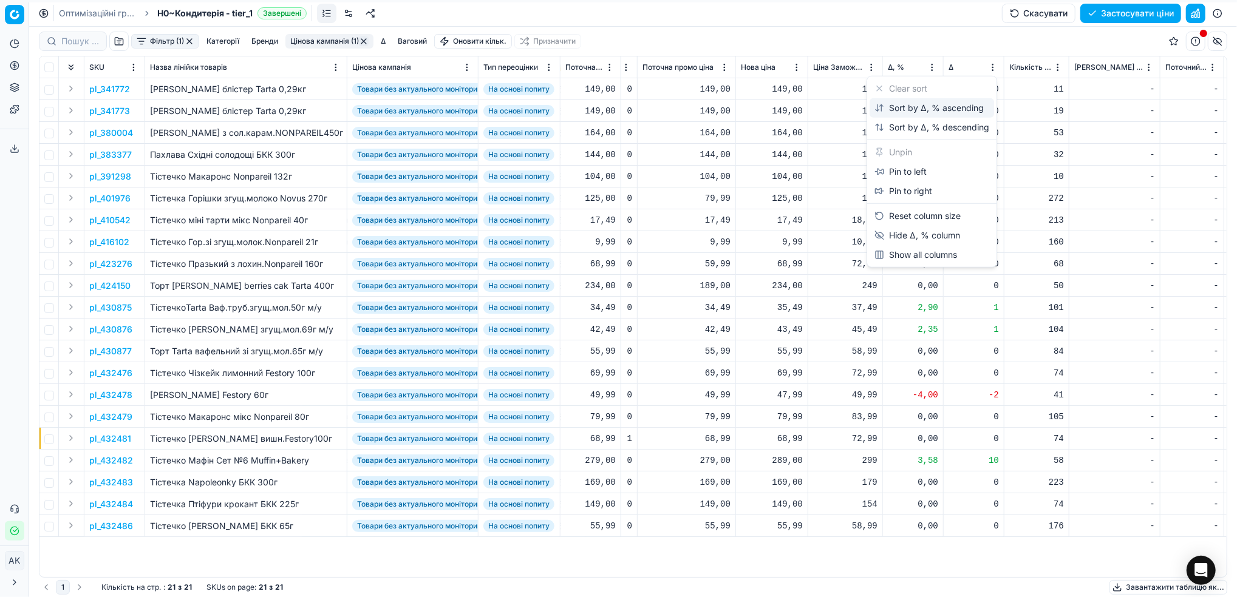
click at [899, 112] on div "Sort by Δ, % ascending" at bounding box center [928, 108] width 109 height 12
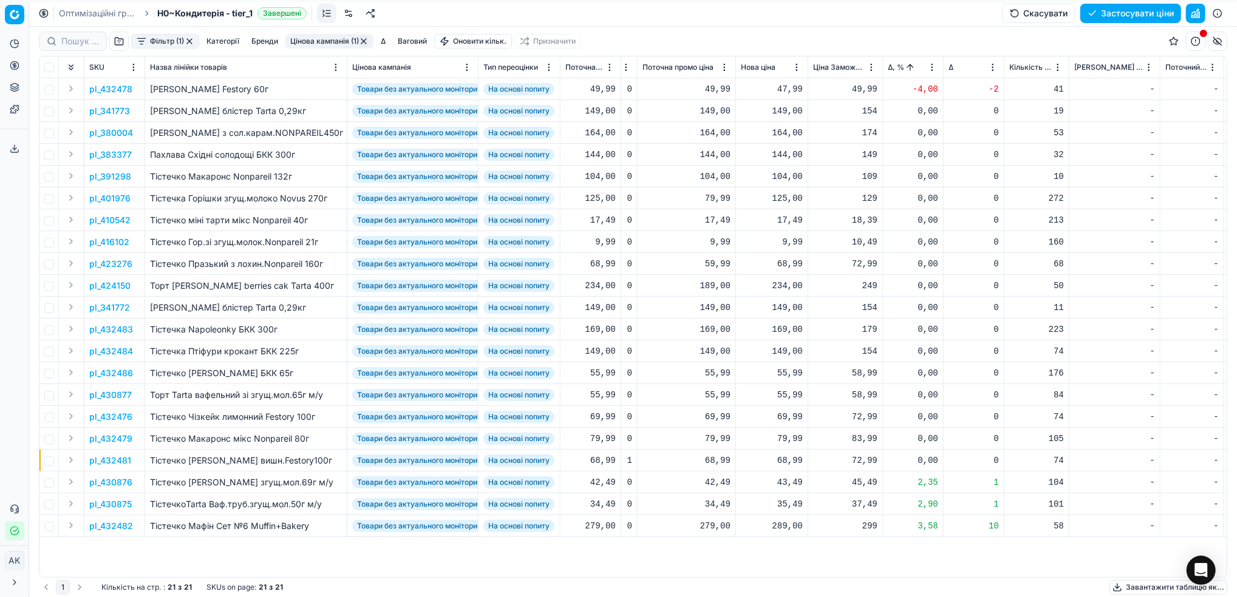
click at [125, 88] on p "pl_432478" at bounding box center [110, 89] width 43 height 12
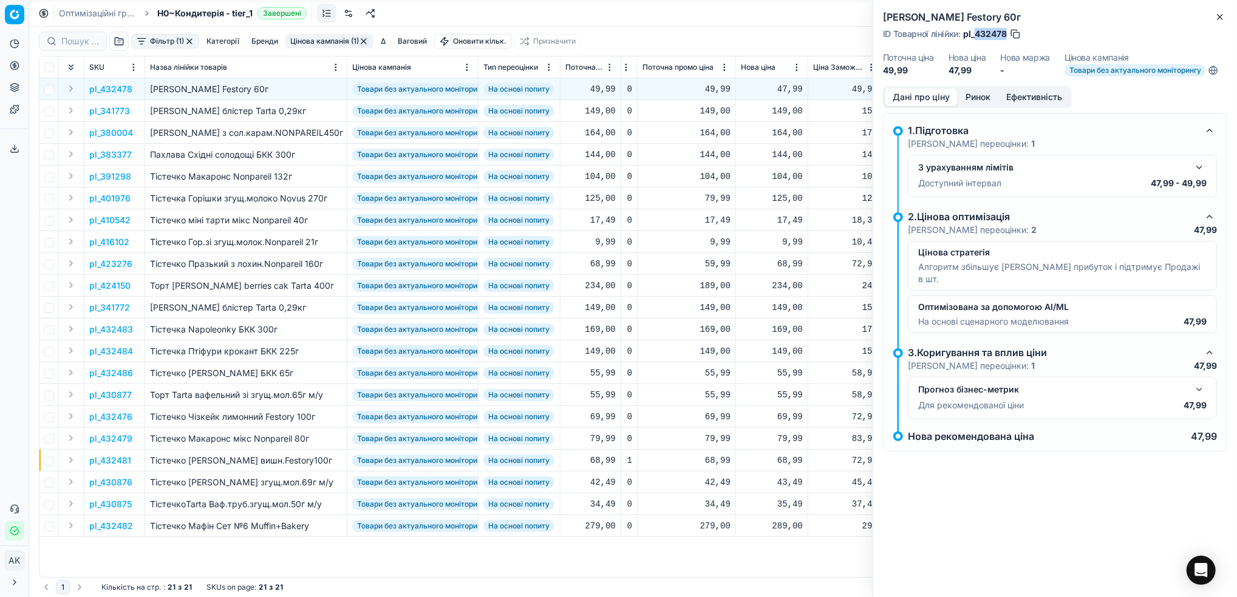
drag, startPoint x: 1005, startPoint y: 35, endPoint x: 976, endPoint y: 34, distance: 29.8
click at [976, 34] on span "pl_432478" at bounding box center [985, 34] width 44 height 12
copy span "432478"
click at [1219, 17] on icon "button" at bounding box center [1220, 17] width 10 height 10
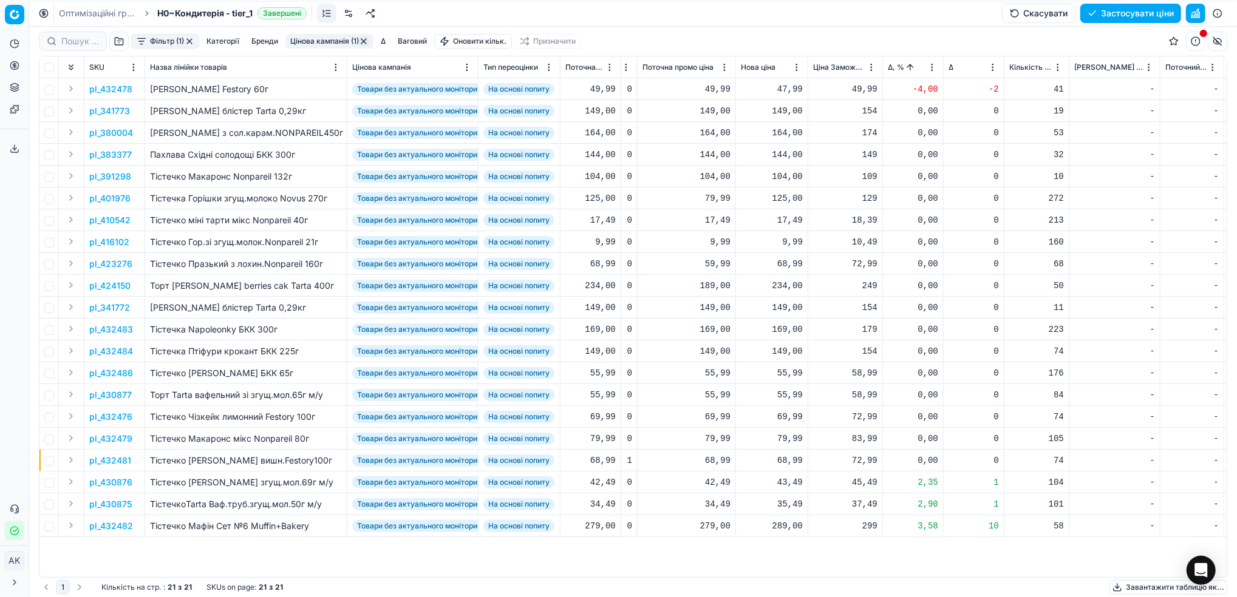
click at [934, 73] on div at bounding box center [932, 67] width 12 height 12
click at [933, 67] on html "Pricing platform Аналітика Цінова оптимізація Асортимент продукції Шаблони Серв…" at bounding box center [618, 298] width 1237 height 597
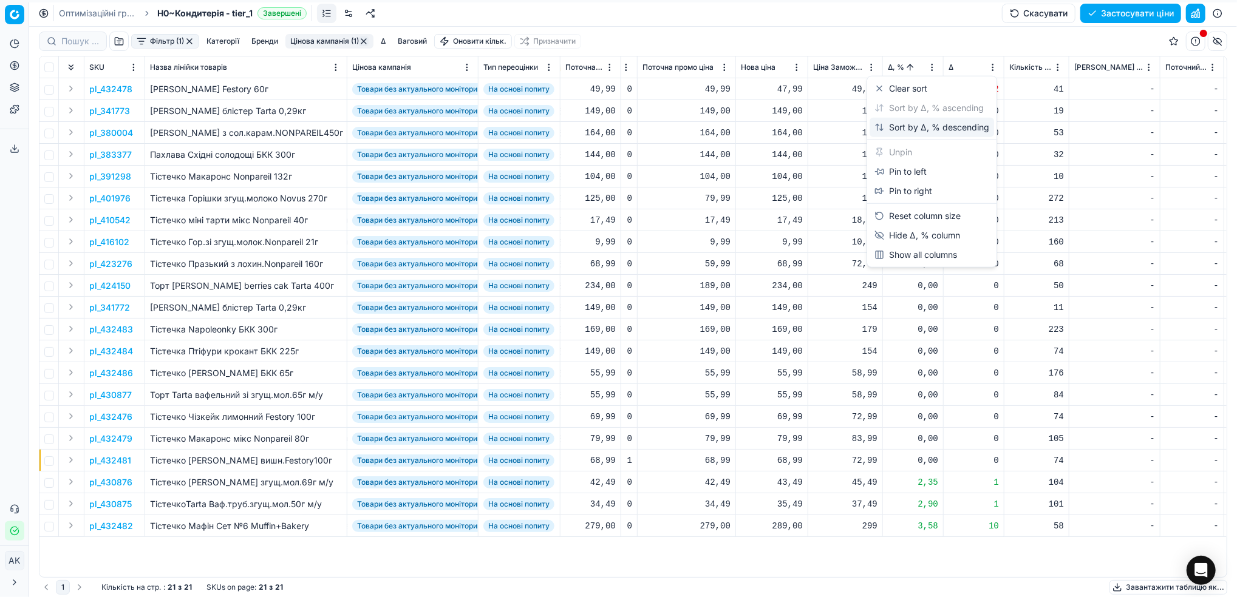
click at [902, 125] on div "Sort by Δ, % descending" at bounding box center [931, 127] width 115 height 12
